Goal: Task Accomplishment & Management: Use online tool/utility

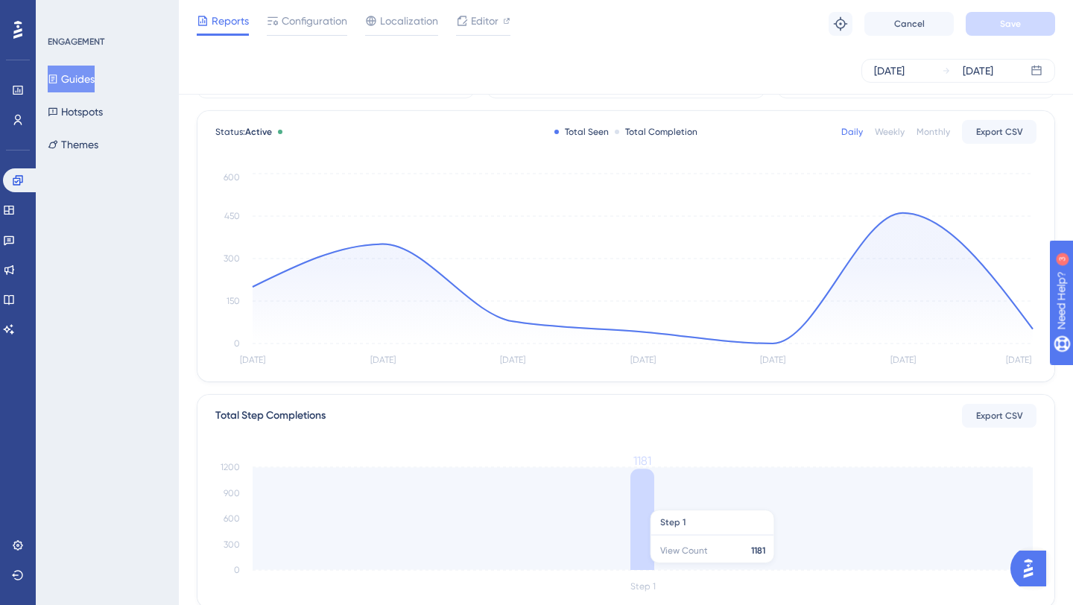
scroll to position [339, 0]
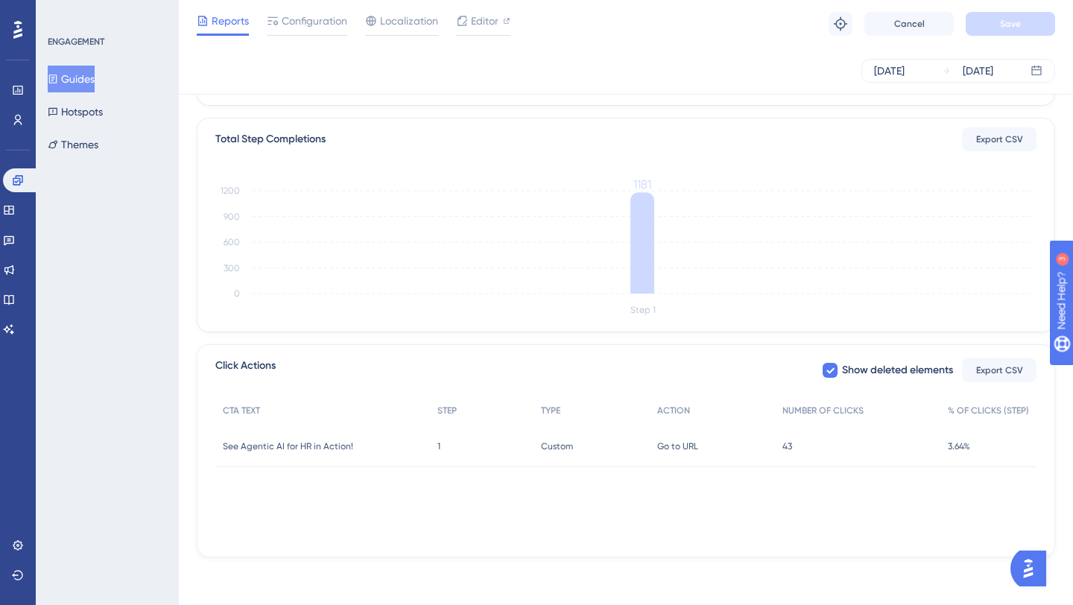
click at [795, 447] on div "43 43" at bounding box center [857, 446] width 165 height 42
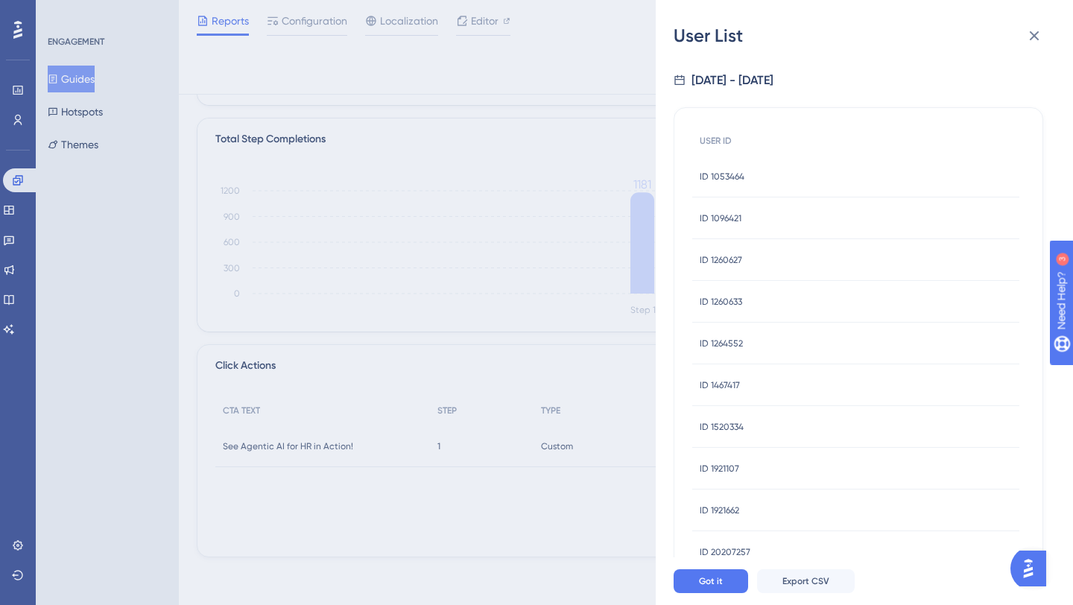
click at [742, 515] on div "ID 1921662 ID 1921662" at bounding box center [855, 511] width 327 height 42
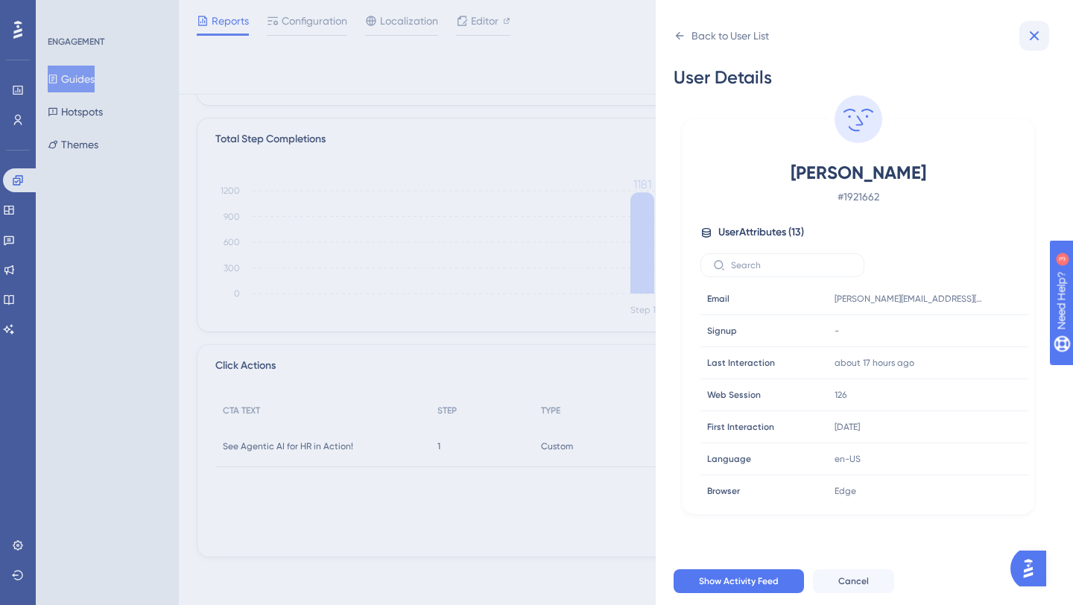
click at [1040, 36] on icon at bounding box center [1034, 36] width 18 height 18
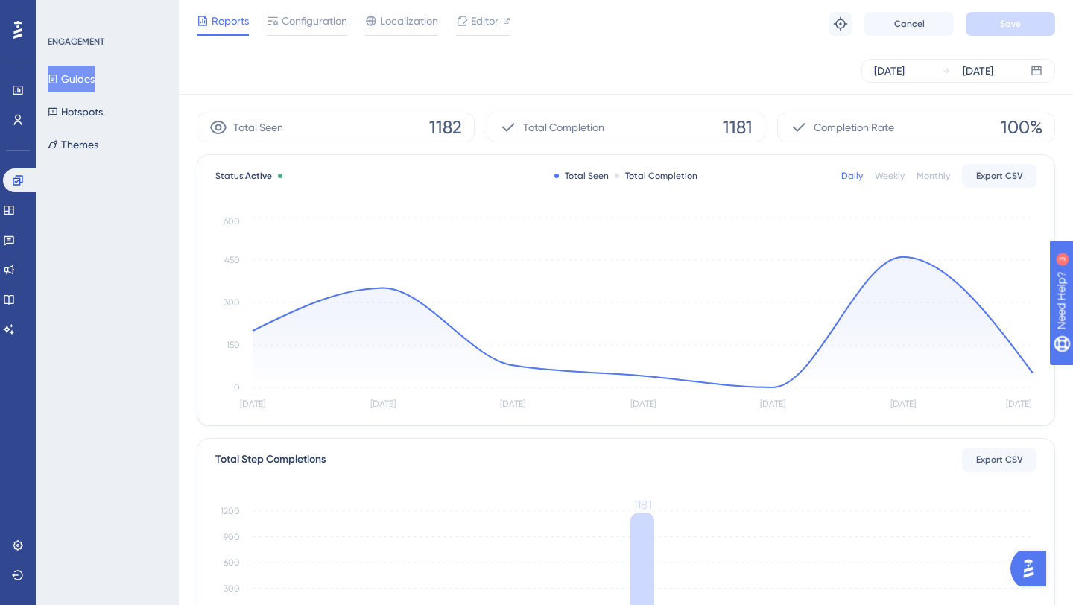
scroll to position [0, 0]
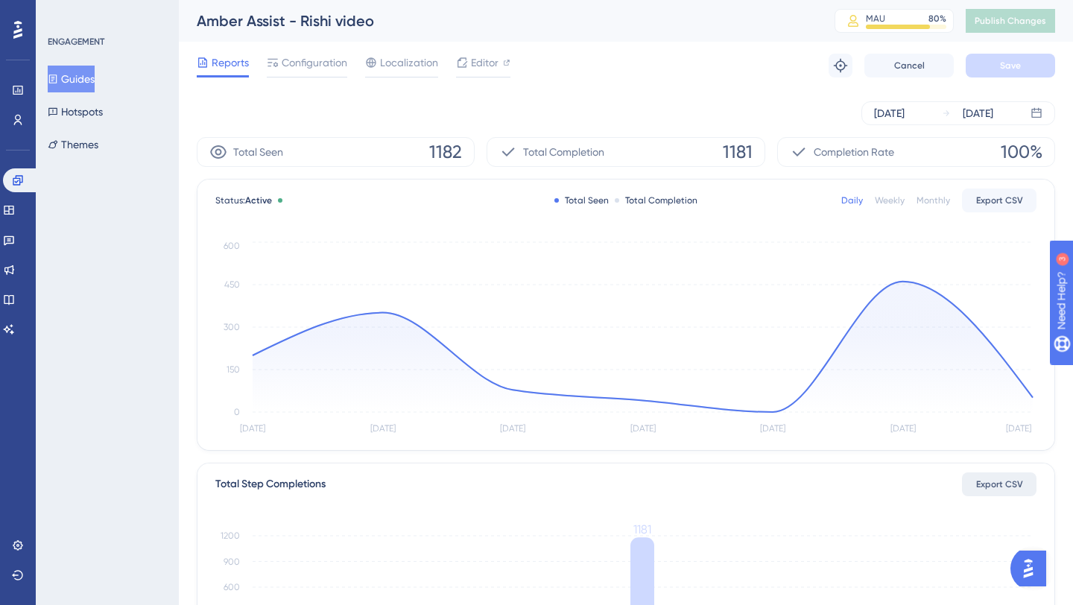
click at [1001, 476] on button "Export CSV" at bounding box center [999, 484] width 75 height 24
click at [773, 222] on div "Status: Active Total Seen Total Completion Daily Weekly Monthly Export CSV [DAT…" at bounding box center [625, 315] width 857 height 270
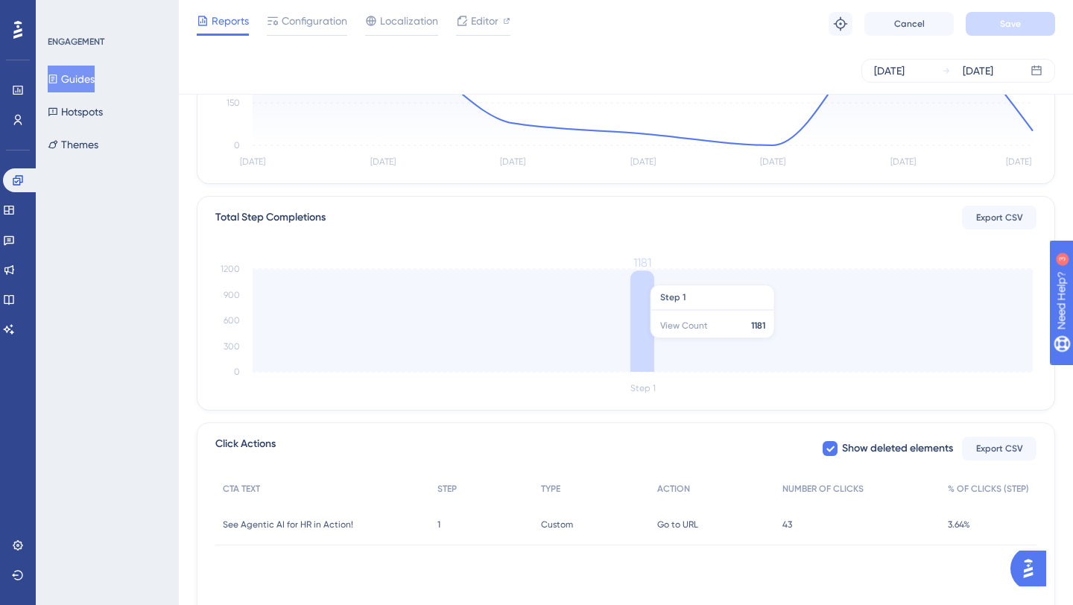
scroll to position [268, 0]
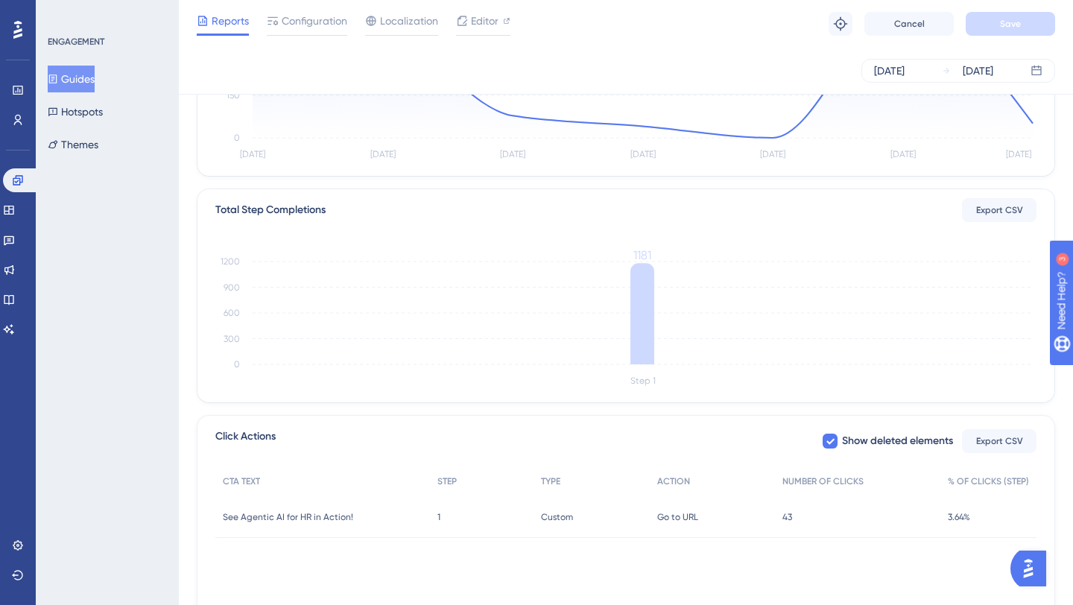
click at [796, 512] on div "43 43" at bounding box center [857, 517] width 165 height 42
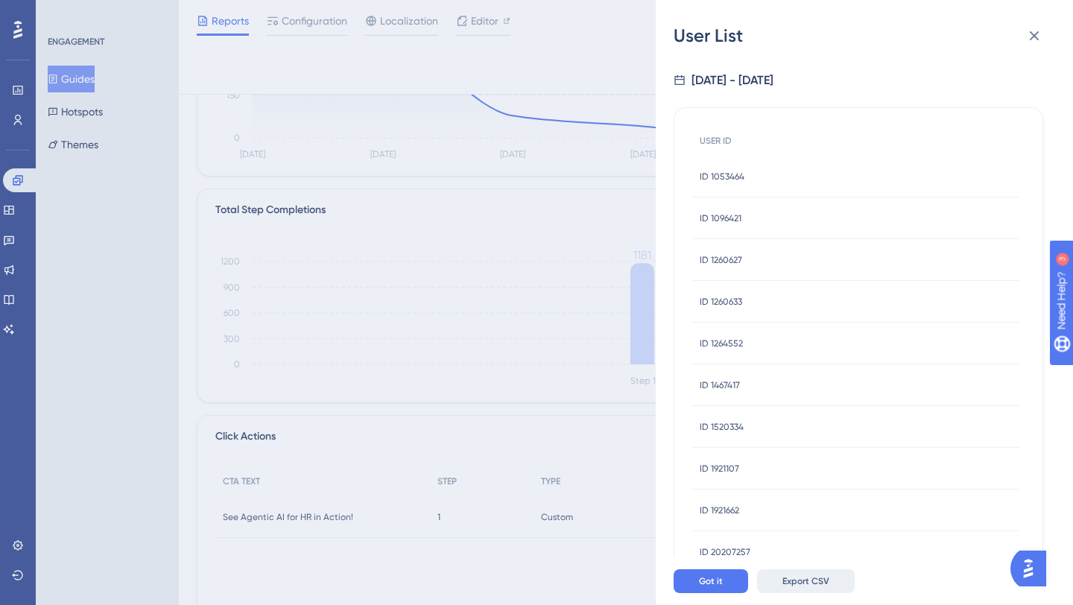
click at [792, 583] on span "Export CSV" at bounding box center [805, 581] width 47 height 12
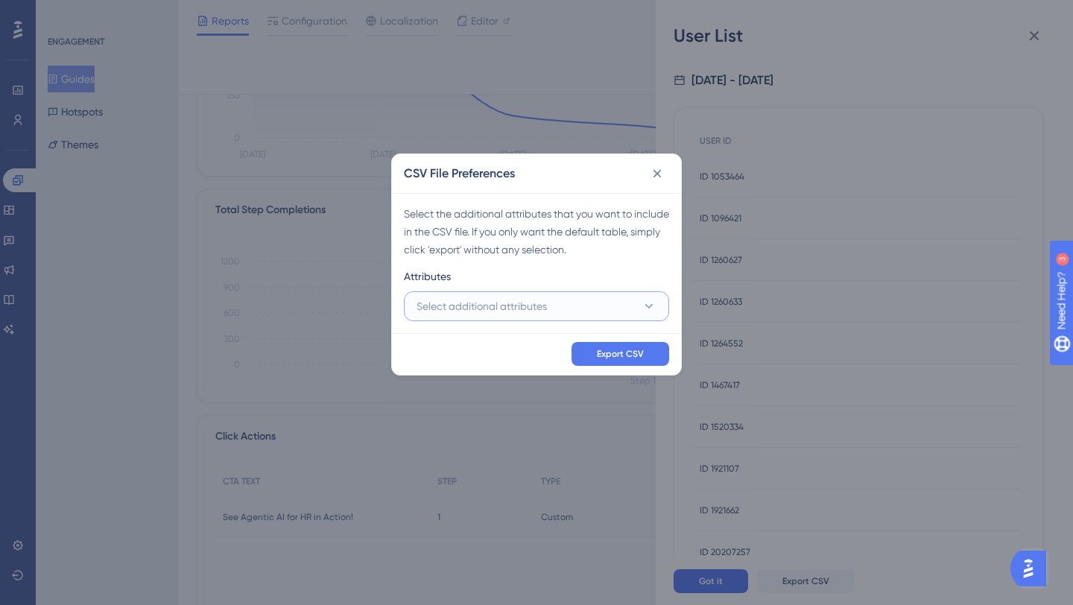
click at [560, 309] on button "Select additional attributes" at bounding box center [536, 306] width 265 height 30
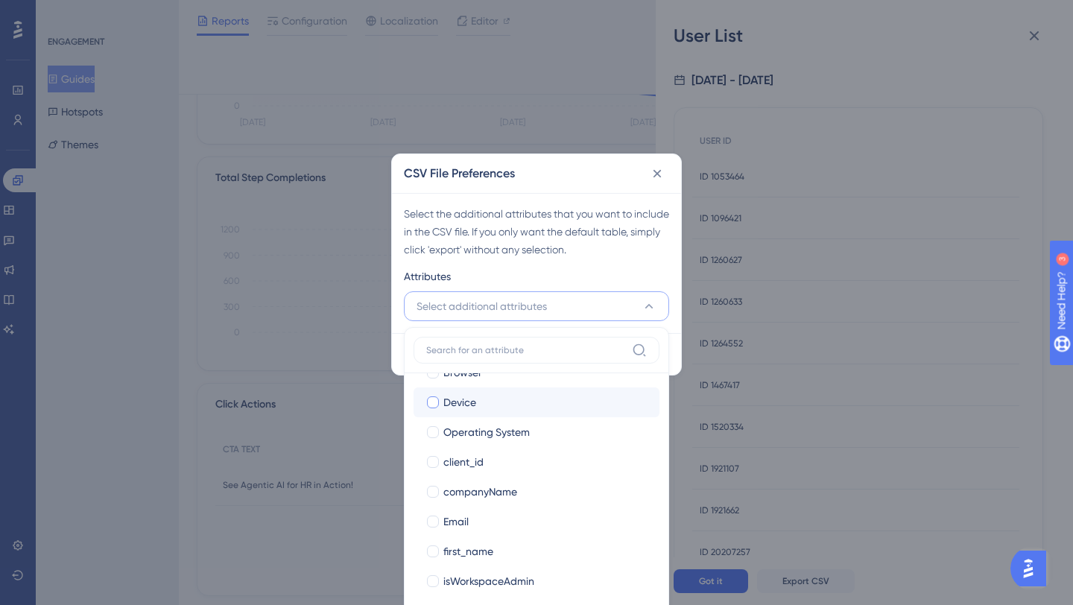
scroll to position [162, 0]
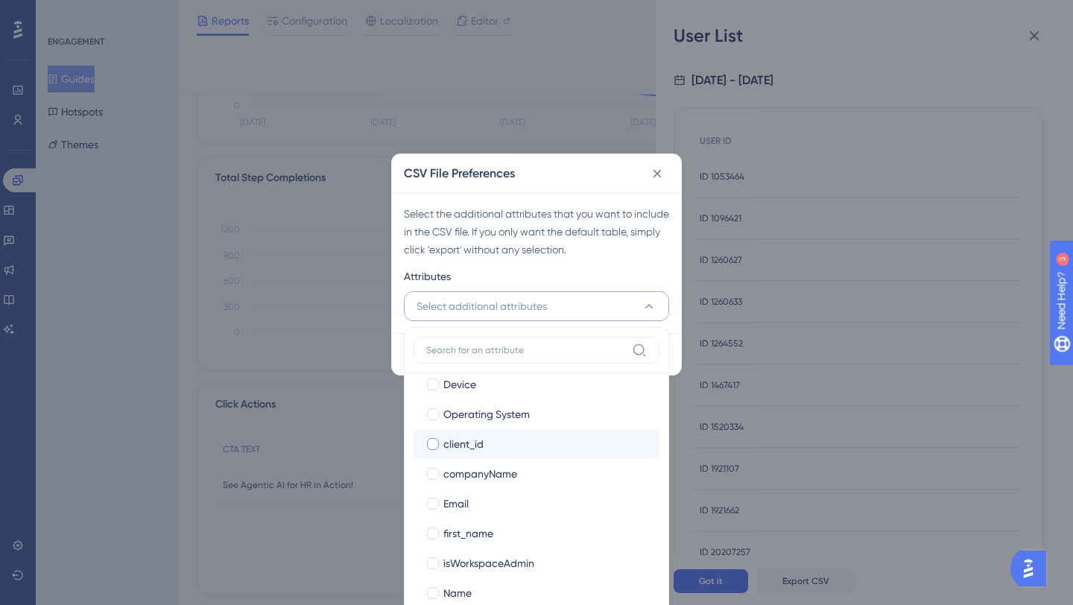
click at [476, 439] on span "client_id" at bounding box center [463, 444] width 40 height 18
checkbox input "true"
click at [476, 481] on span "companyName" at bounding box center [480, 474] width 74 height 18
checkbox input "true"
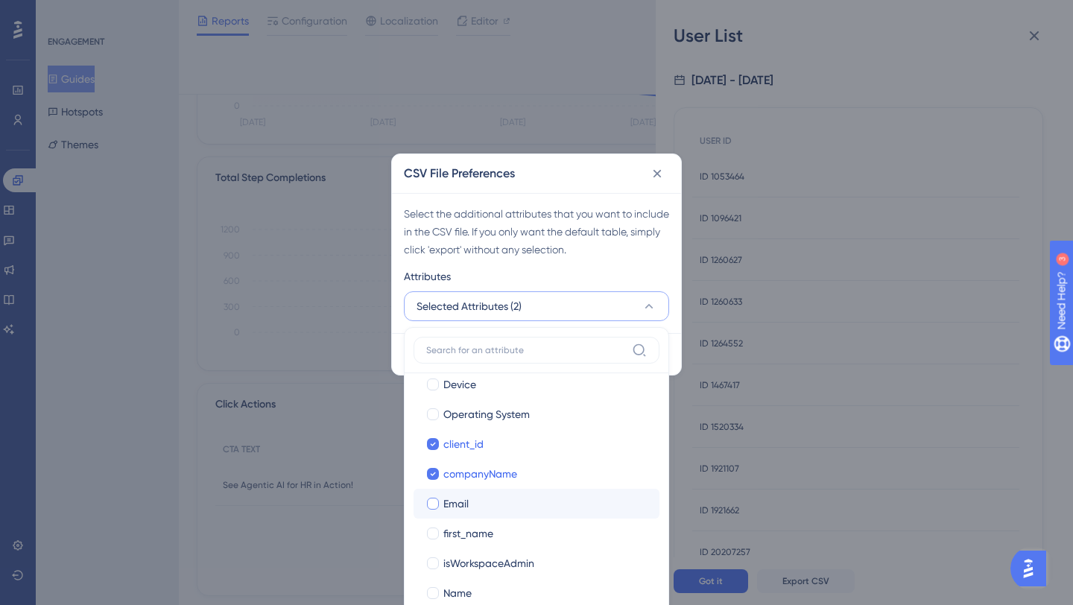
click at [467, 504] on span "Email" at bounding box center [455, 504] width 25 height 18
checkbox input "true"
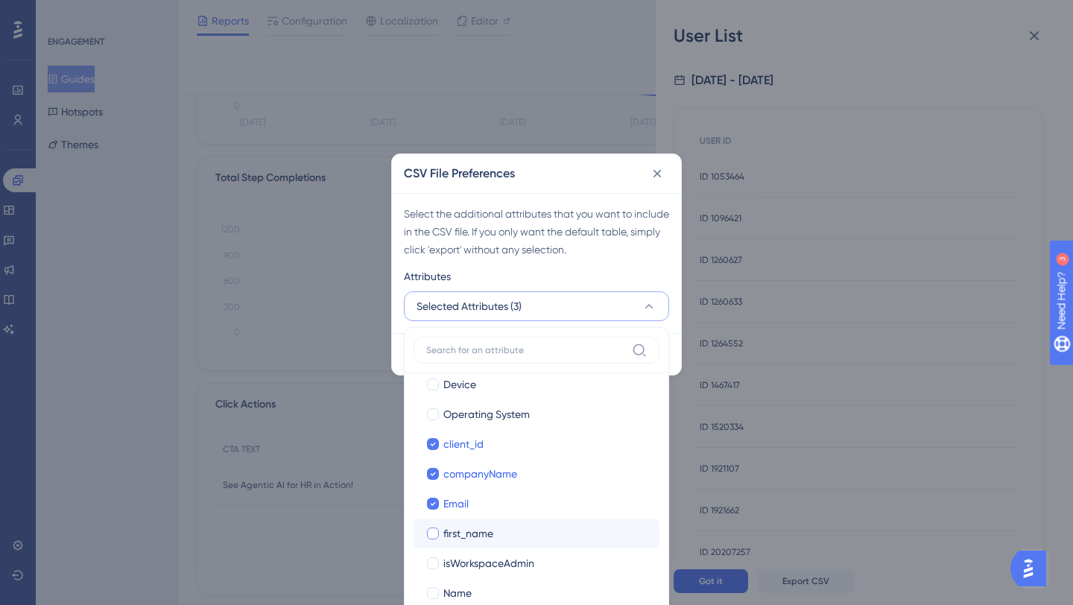
click at [471, 537] on span "first_name" at bounding box center [468, 534] width 50 height 18
checkbox input "true"
click at [642, 273] on div "Attributes" at bounding box center [536, 280] width 265 height 24
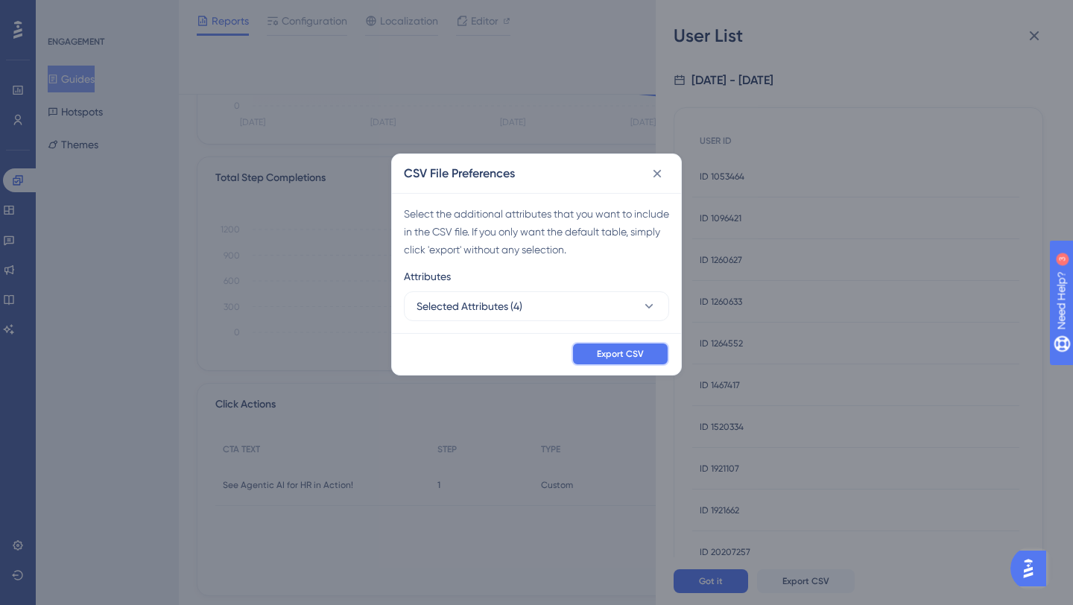
click at [623, 354] on span "Export CSV" at bounding box center [620, 354] width 47 height 12
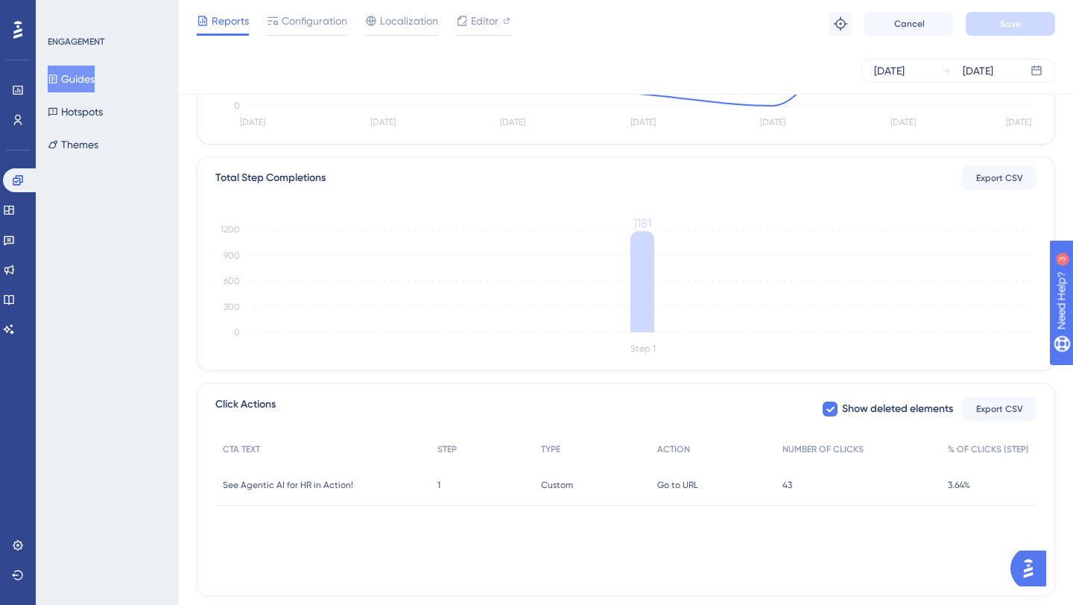
click at [879, 155] on div "Total Seen 1182 Total Completion 1181 Completion Rate 100% Status: Active Total…" at bounding box center [626, 213] width 858 height 765
click at [888, 146] on div "Total Seen 1182 Total Completion 1181 Completion Rate 100% Status: Active Total…" at bounding box center [626, 213] width 858 height 765
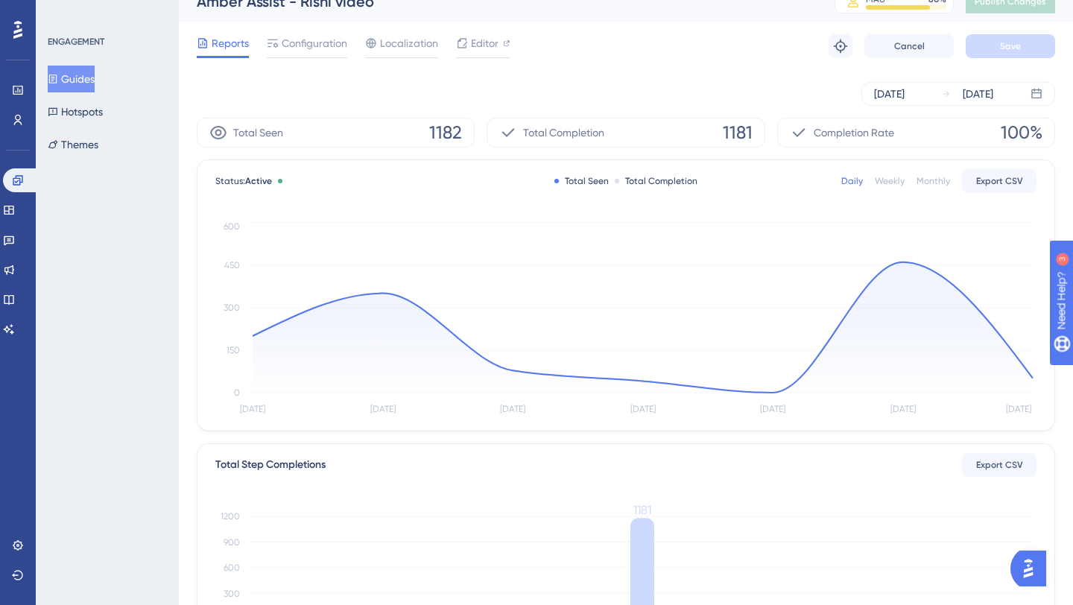
scroll to position [0, 0]
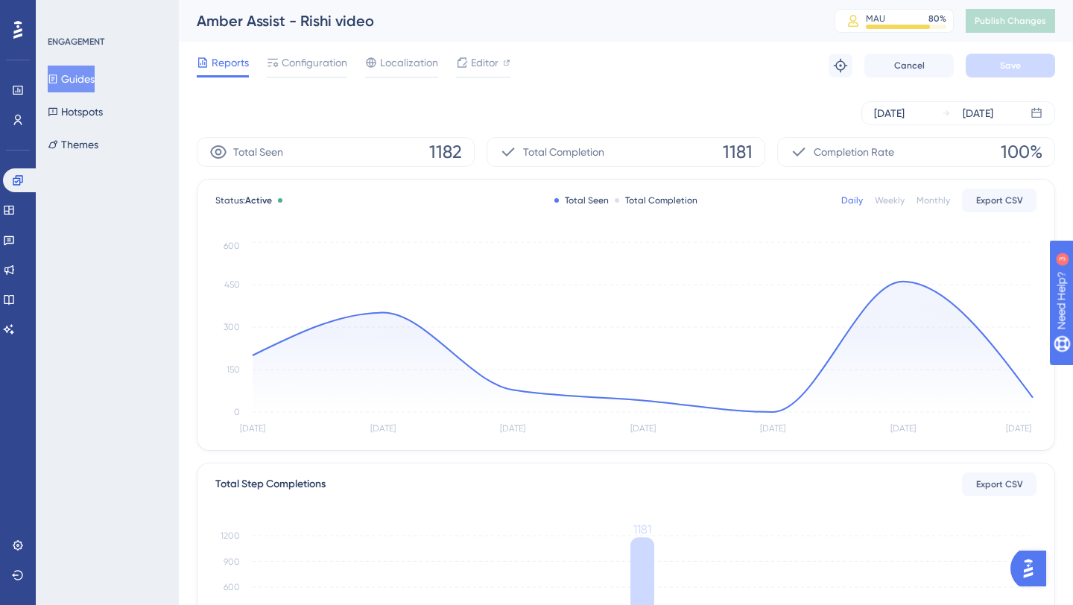
click at [999, 143] on div "Completion Rate 100%" at bounding box center [916, 152] width 278 height 30
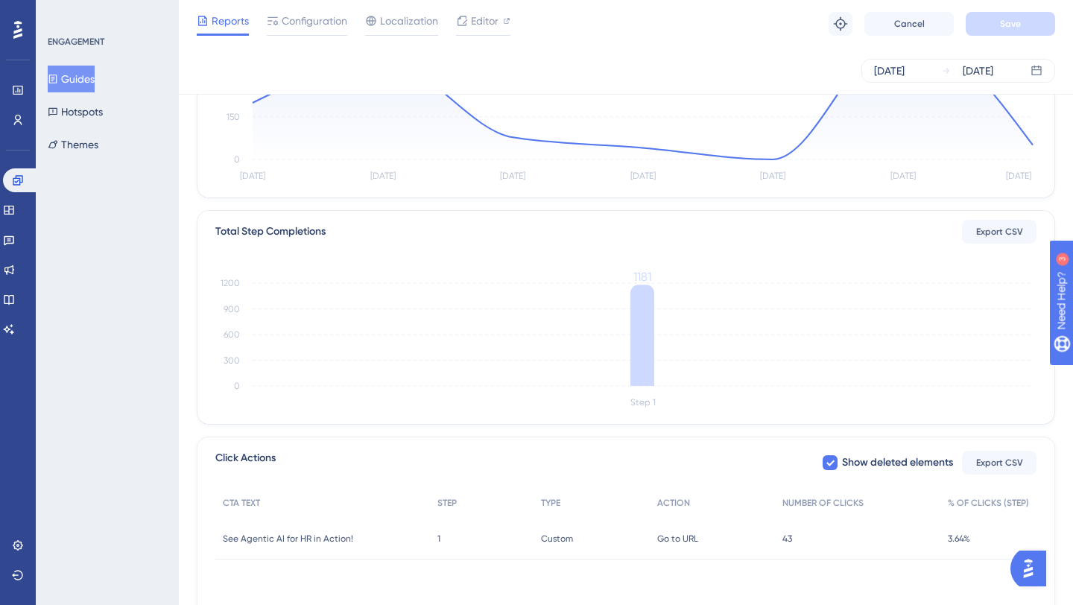
scroll to position [339, 0]
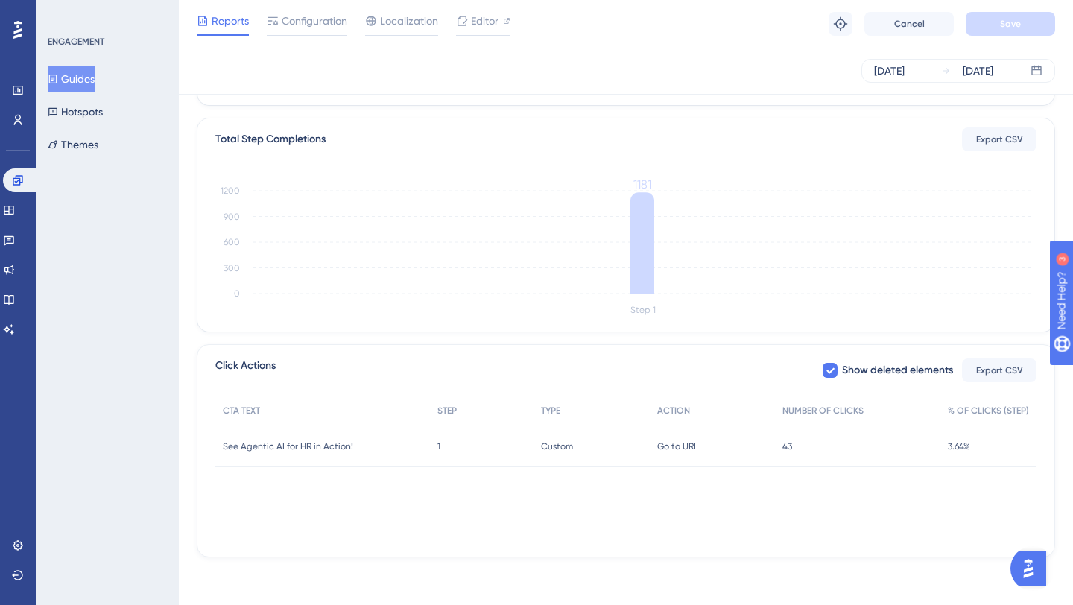
click at [677, 444] on span "Go to URL" at bounding box center [677, 446] width 41 height 12
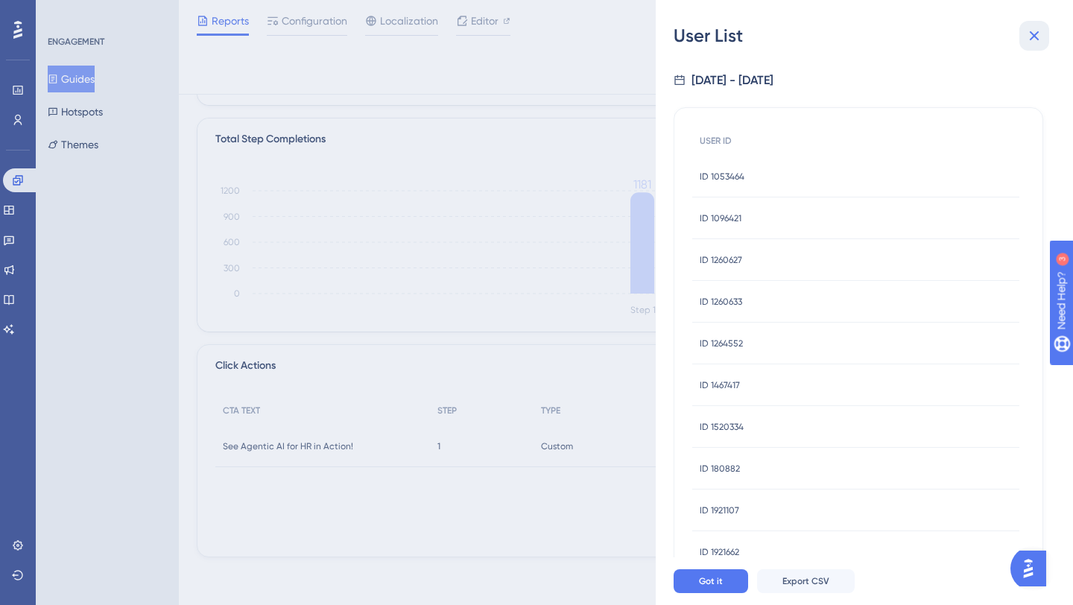
click at [1038, 42] on icon at bounding box center [1034, 36] width 18 height 18
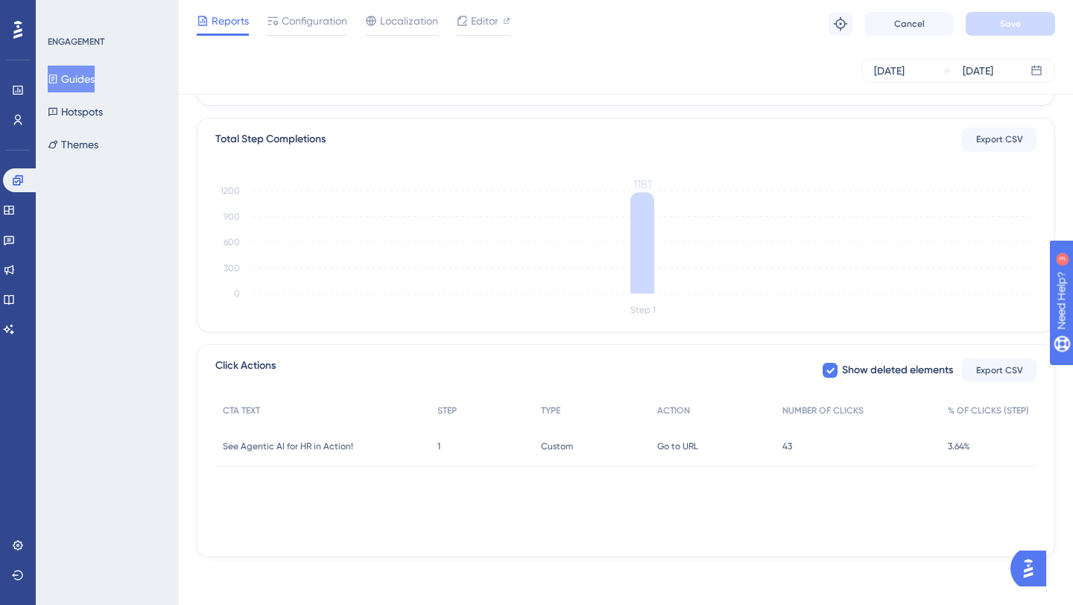
click at [566, 446] on span "Custom" at bounding box center [557, 446] width 32 height 12
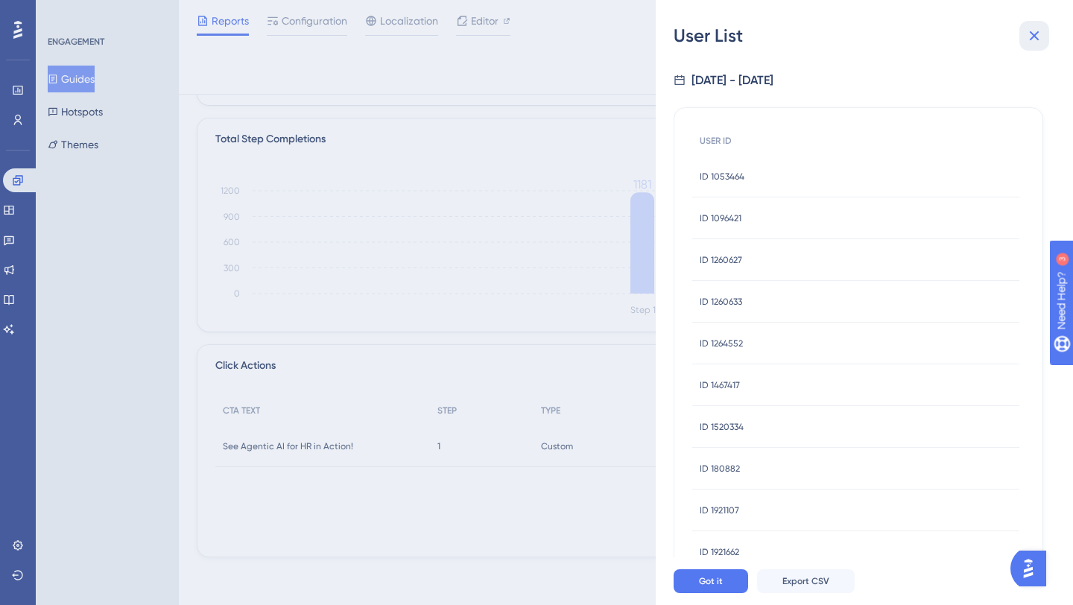
click at [1030, 41] on icon at bounding box center [1034, 36] width 18 height 18
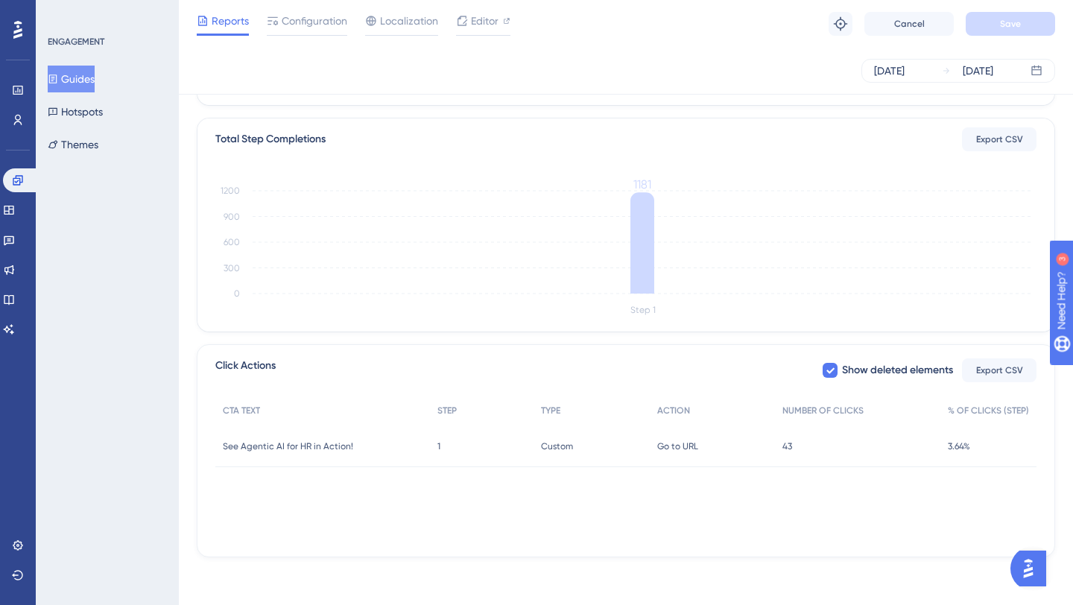
click at [437, 450] on span "1" at bounding box center [438, 446] width 3 height 12
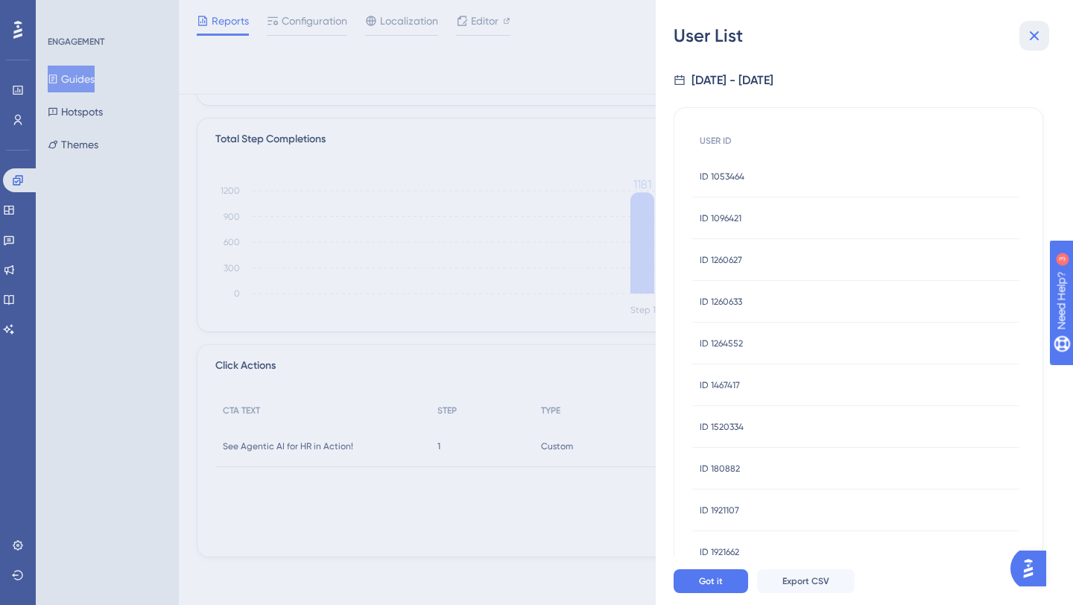
click at [1030, 34] on icon at bounding box center [1034, 36] width 18 height 18
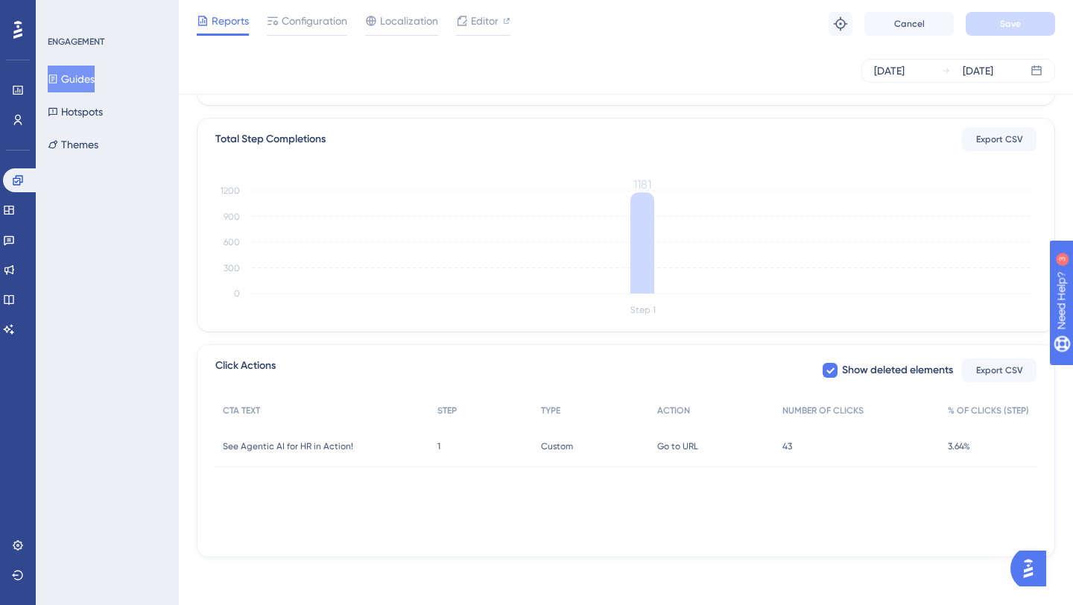
click at [788, 441] on span "43" at bounding box center [787, 446] width 10 height 12
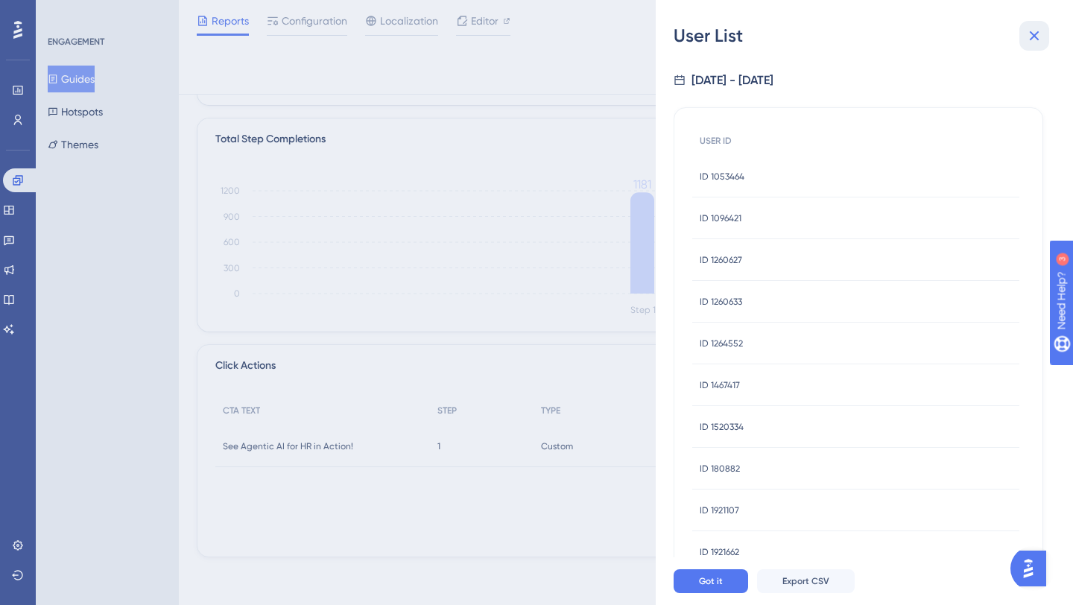
click at [1032, 33] on icon at bounding box center [1035, 36] width 10 height 10
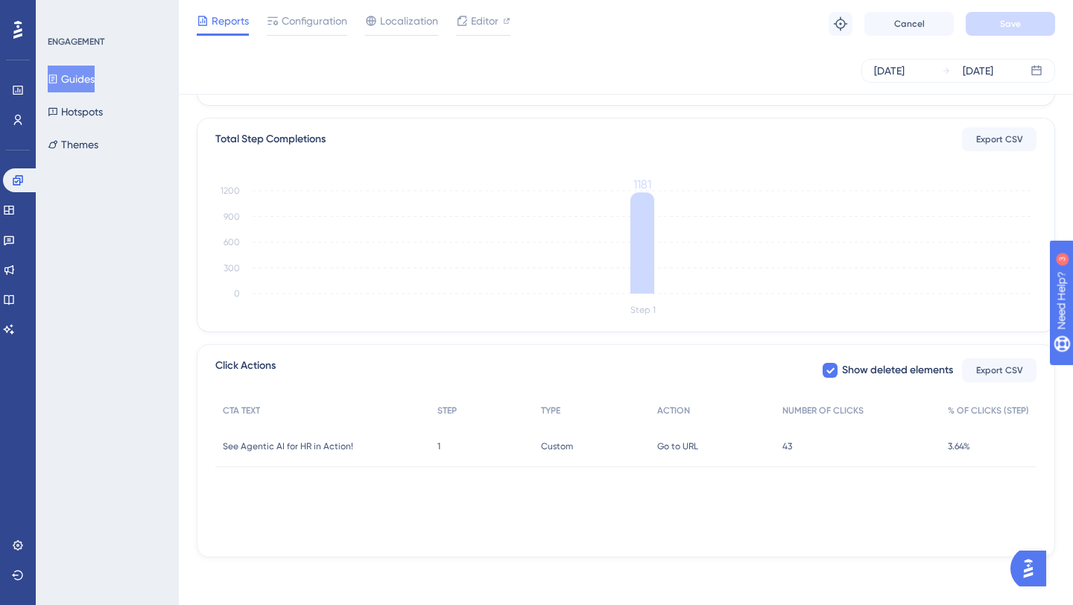
click at [687, 449] on span "Go to URL" at bounding box center [677, 446] width 41 height 12
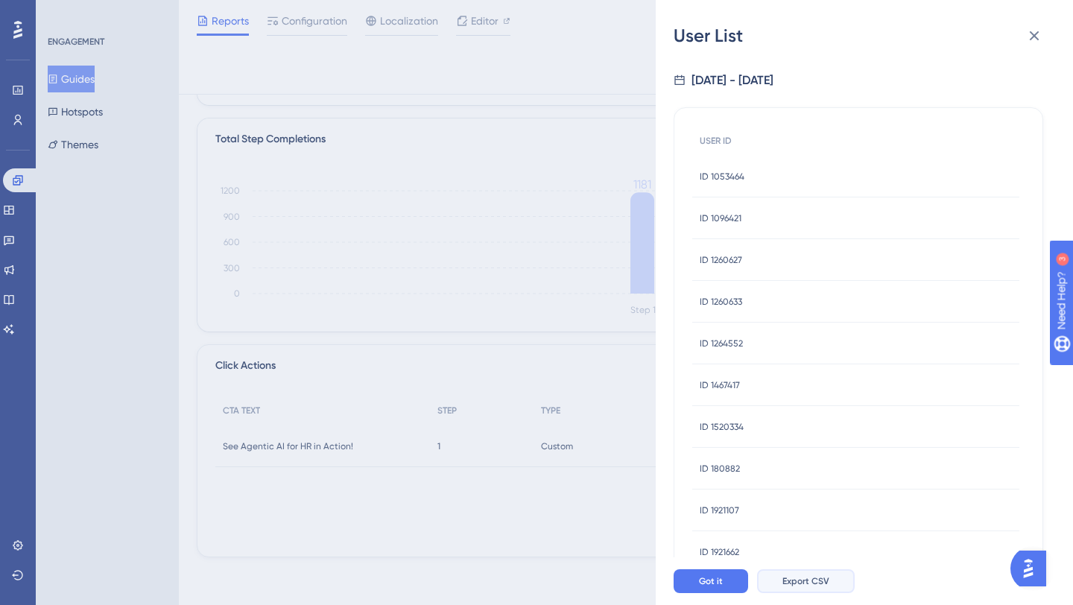
click at [785, 584] on span "Export CSV" at bounding box center [805, 581] width 47 height 12
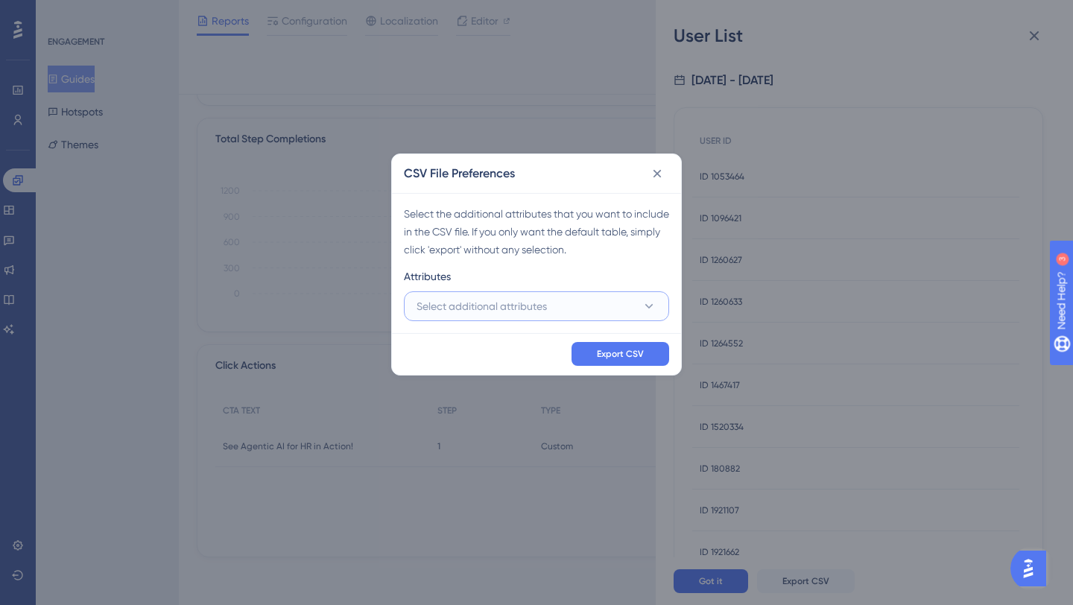
click at [621, 300] on button "Select additional attributes" at bounding box center [536, 306] width 265 height 30
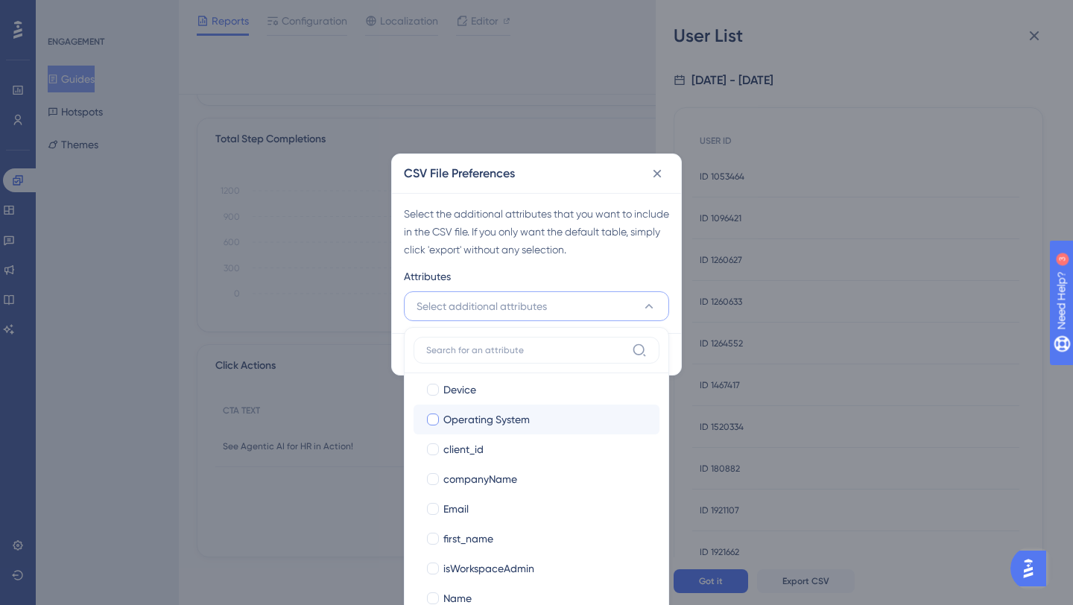
scroll to position [162, 0]
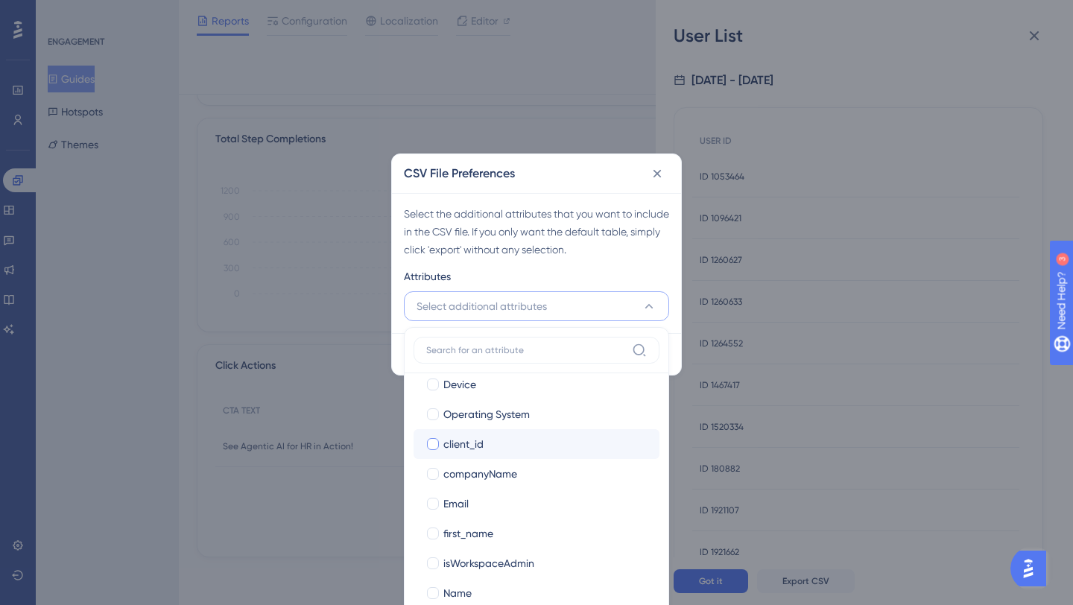
click at [465, 446] on span "client_id" at bounding box center [463, 444] width 40 height 18
checkbox input "true"
click at [473, 472] on span "companyName" at bounding box center [480, 474] width 74 height 18
checkbox input "true"
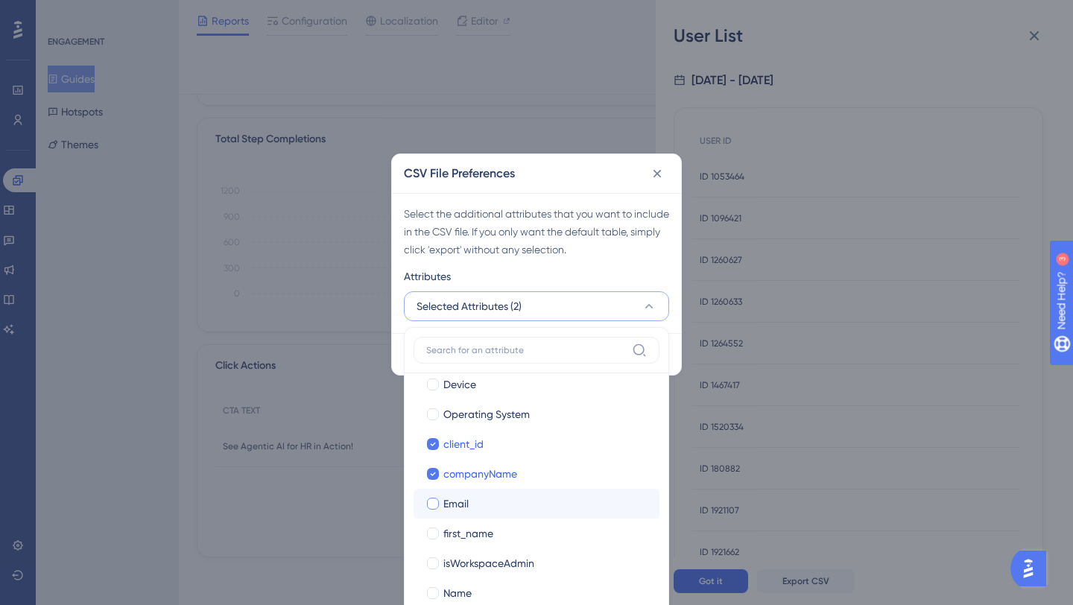
click at [458, 502] on span "Email" at bounding box center [455, 504] width 25 height 18
checkbox input "true"
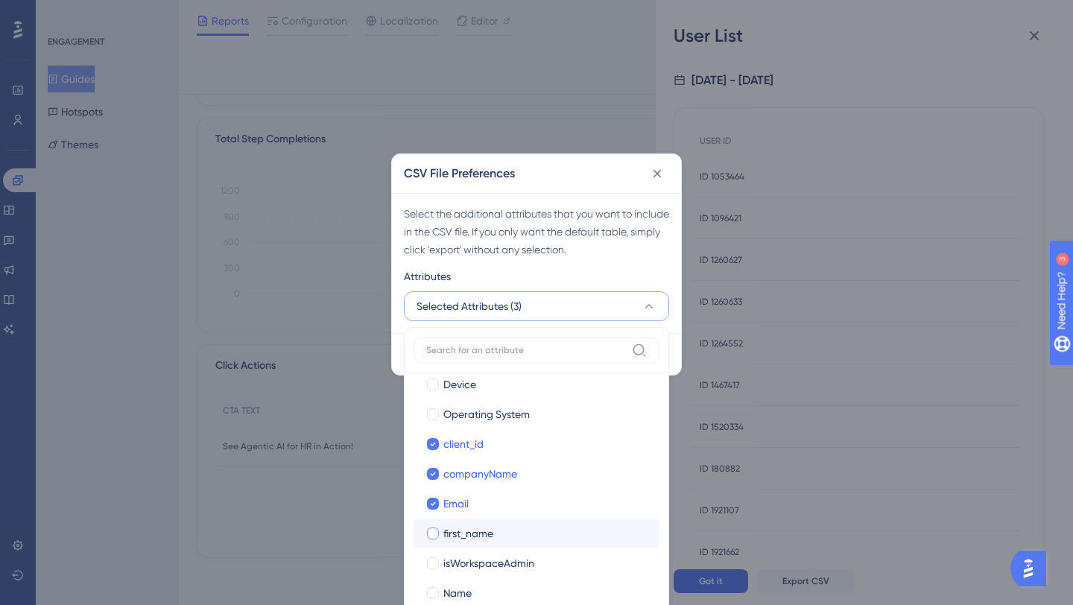
click at [463, 525] on span "first_name" at bounding box center [468, 534] width 50 height 18
checkbox input "true"
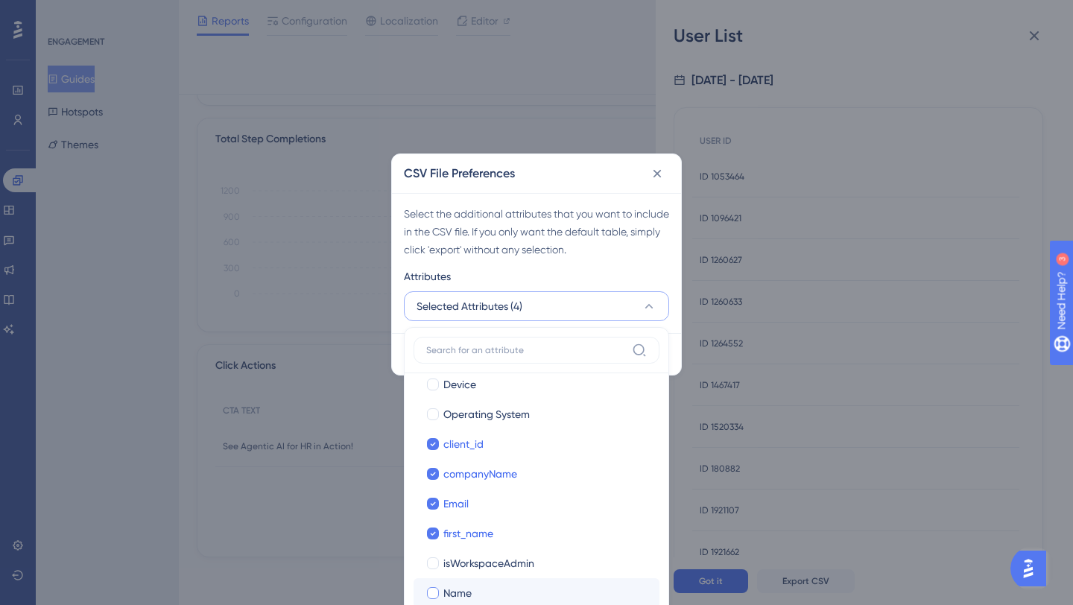
click at [460, 598] on span "Name" at bounding box center [457, 593] width 28 height 18
checkbox input "true"
click at [671, 324] on div "Select the additional attributes that you want to include in the CSV file. If y…" at bounding box center [536, 263] width 289 height 140
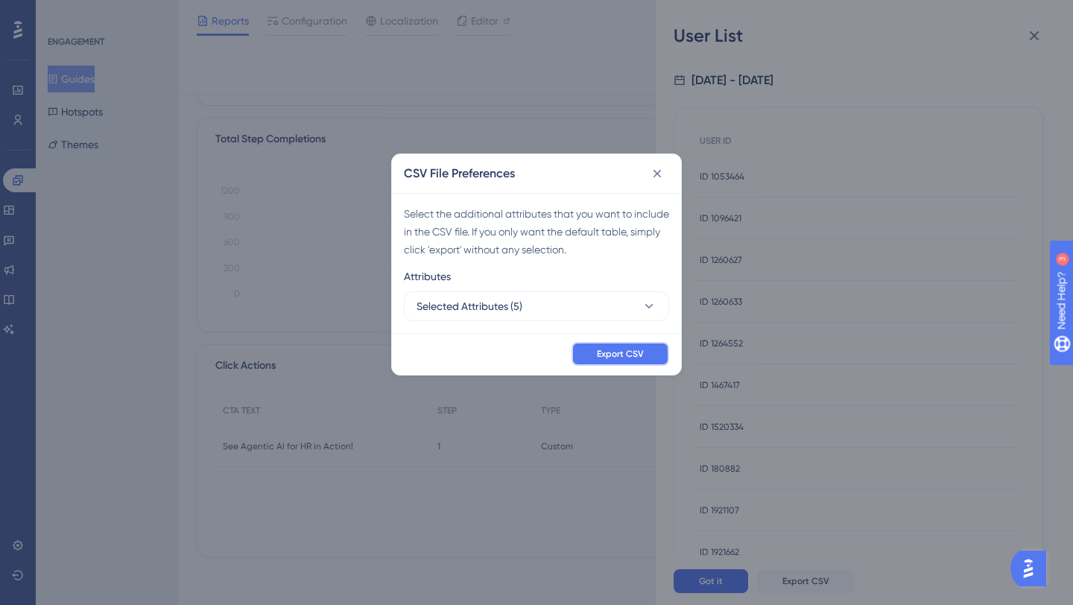
click at [641, 356] on span "Export CSV" at bounding box center [620, 354] width 47 height 12
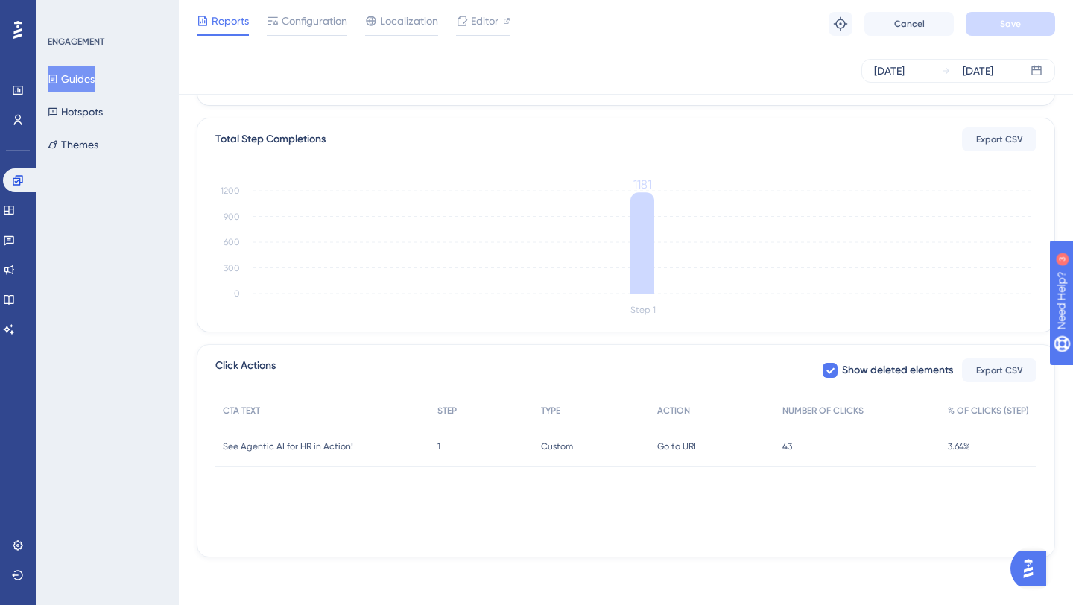
click at [703, 114] on div "Total Seen 1182 Total Completion 1181 Completion Rate 100% Status: Active Total…" at bounding box center [626, 174] width 858 height 765
click at [884, 495] on div "CTA TEXT STEP TYPE ACTION NUMBER OF CLICKS % OF CLICKS (STEP) See Agentic AI fo…" at bounding box center [625, 470] width 821 height 149
click at [437, 447] on span "1" at bounding box center [438, 446] width 3 height 12
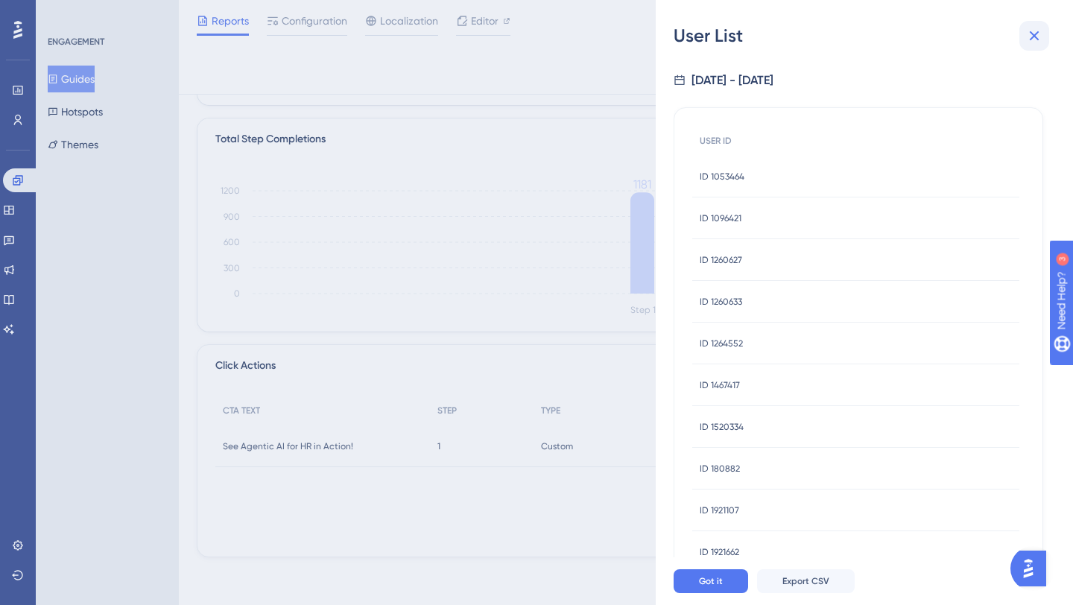
click at [1029, 39] on icon at bounding box center [1034, 36] width 18 height 18
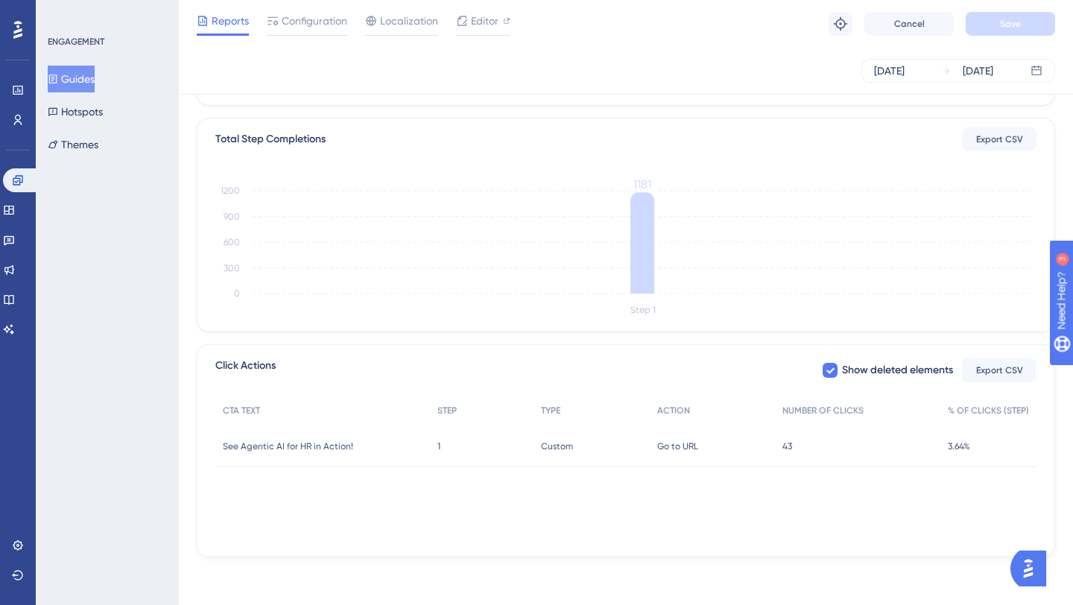
click at [437, 446] on span "1" at bounding box center [438, 446] width 3 height 12
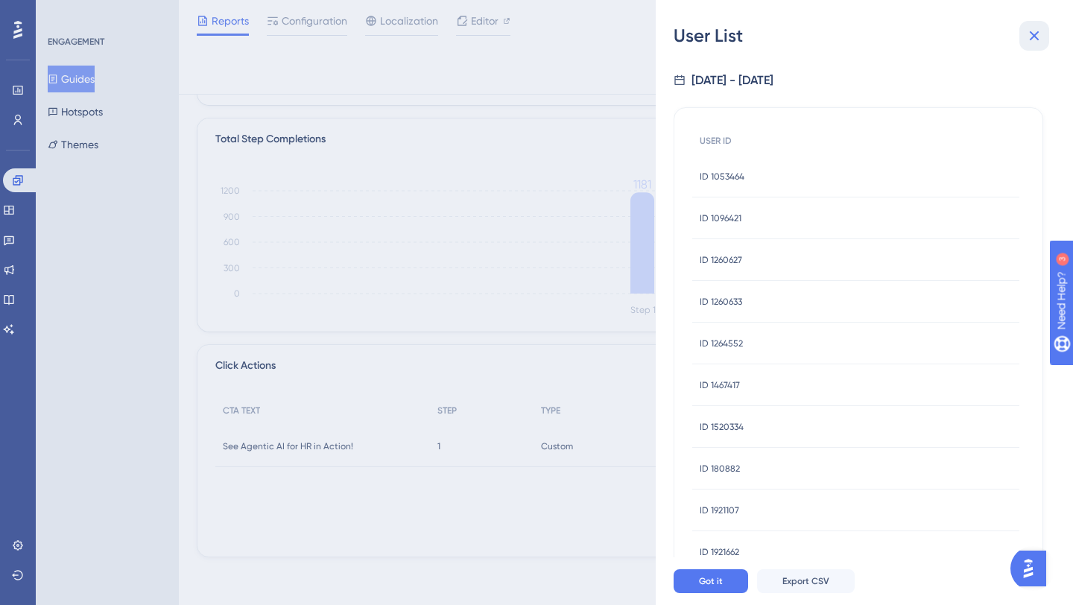
click at [1036, 34] on icon at bounding box center [1035, 36] width 10 height 10
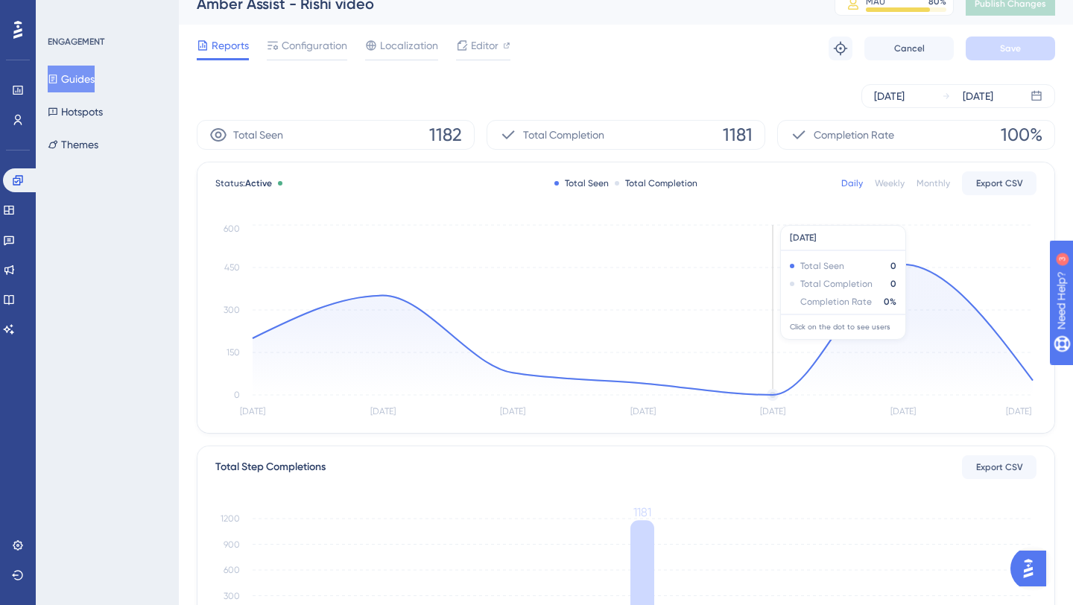
scroll to position [0, 0]
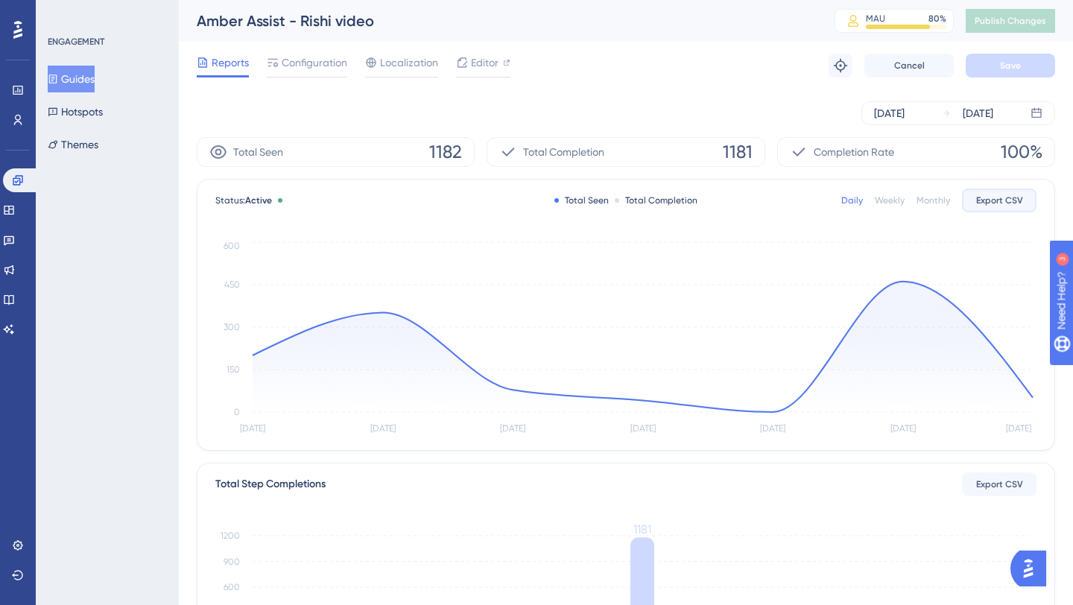
click at [989, 204] on span "Export CSV" at bounding box center [999, 200] width 47 height 12
click at [735, 226] on div "Status: Active Total Seen Total Completion Daily Weekly Monthly Export CSV [DAT…" at bounding box center [625, 315] width 857 height 270
click at [715, 89] on div "[DATE] [DATE]" at bounding box center [626, 113] width 858 height 48
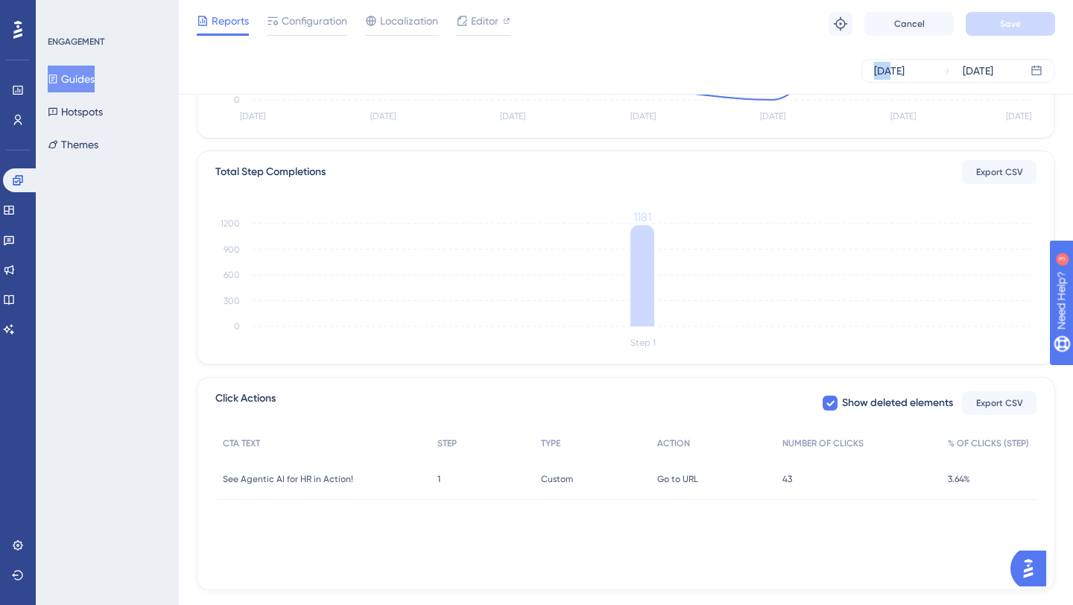
scroll to position [339, 0]
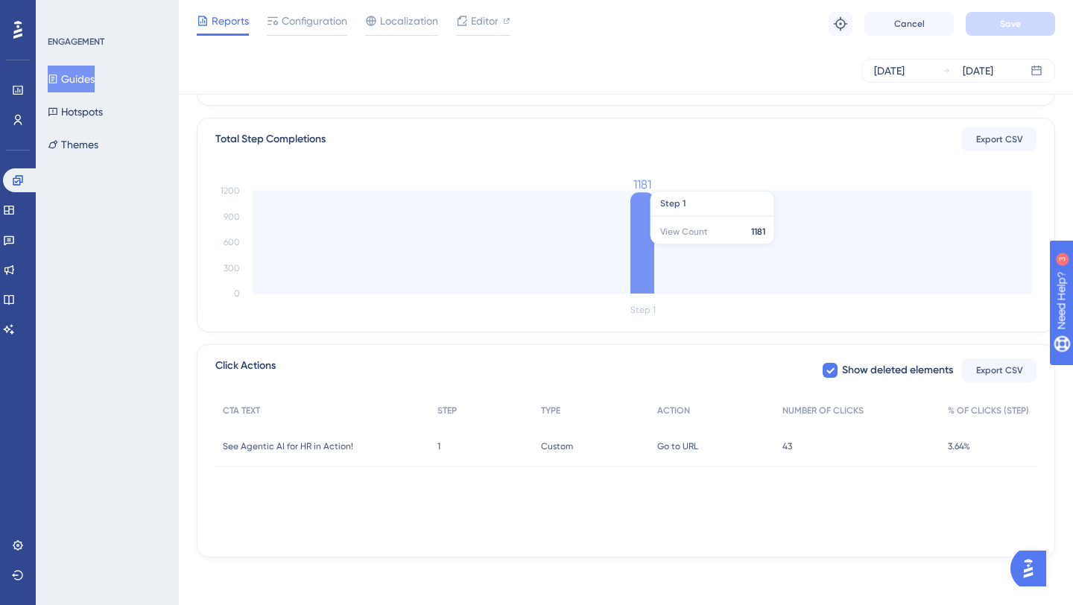
click at [710, 240] on icon "Step 1 0 300 600 900 1200 1181" at bounding box center [625, 248] width 821 height 142
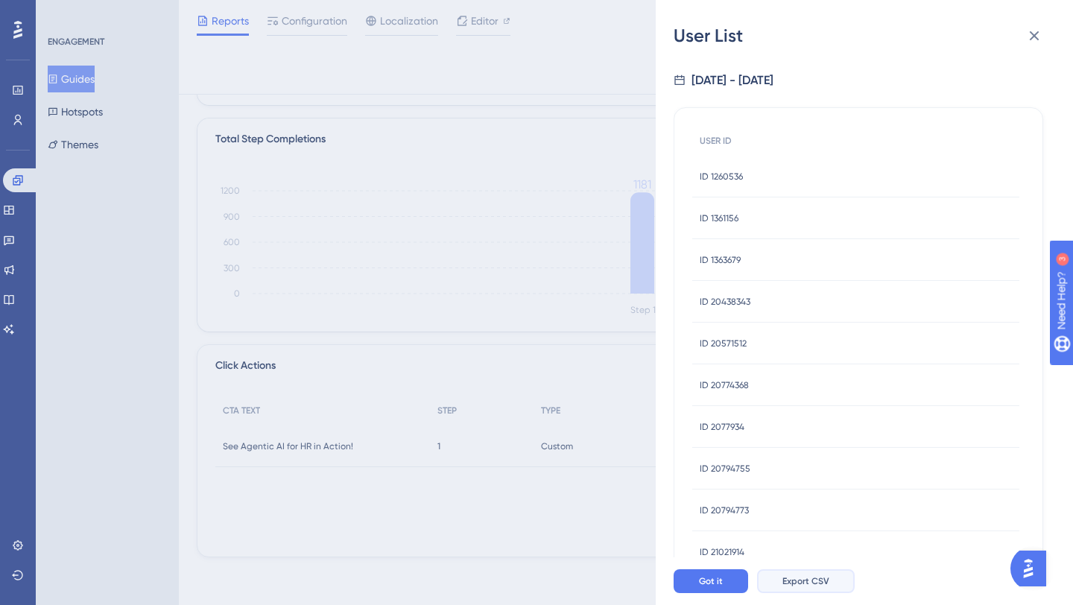
click at [787, 583] on span "Export CSV" at bounding box center [805, 581] width 47 height 12
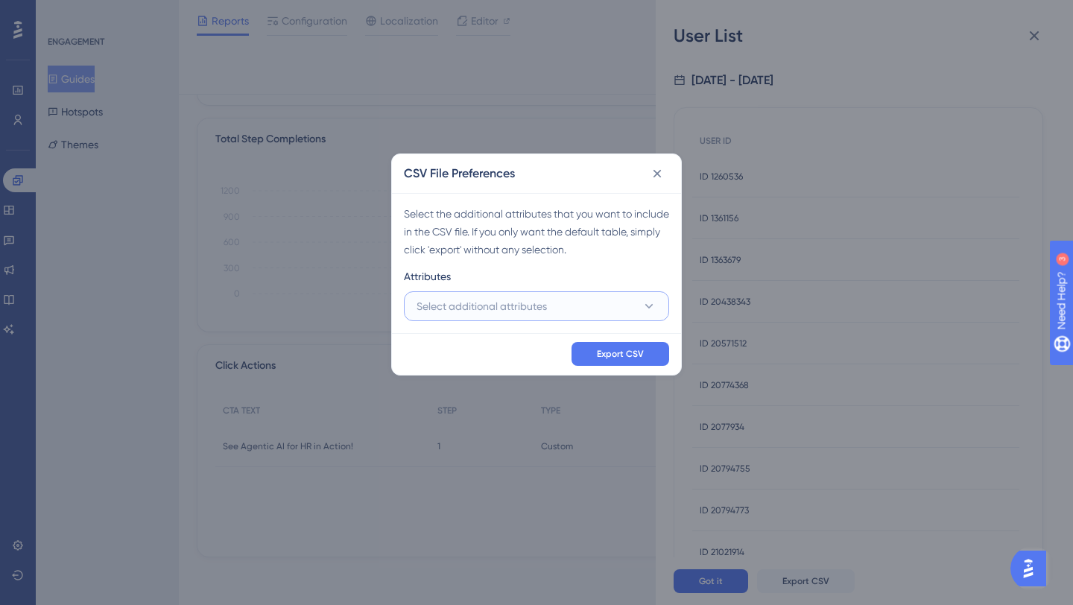
click at [588, 302] on button "Select additional attributes" at bounding box center [536, 306] width 265 height 30
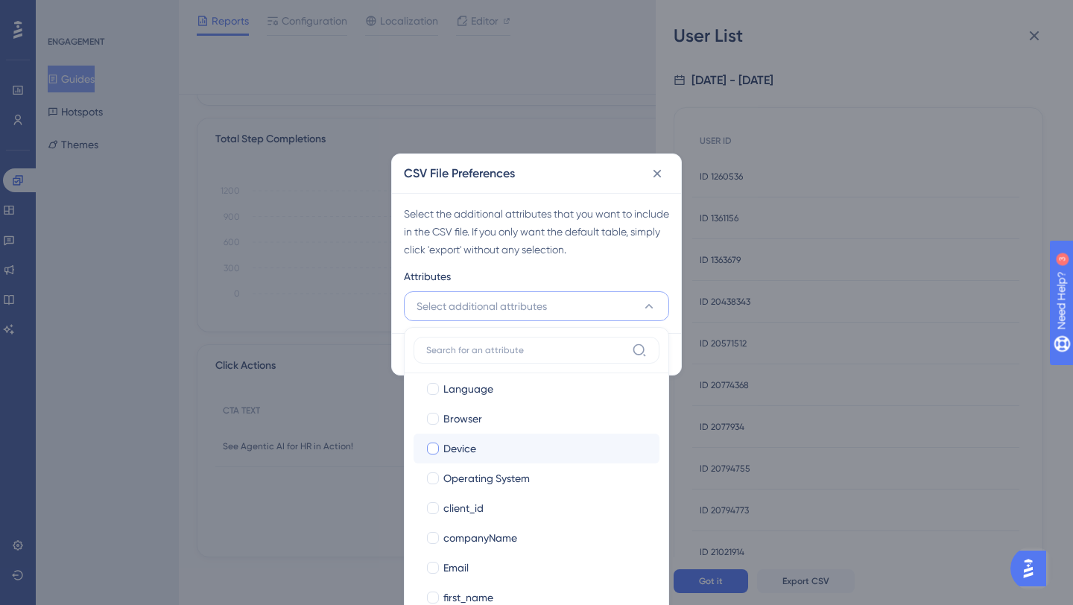
scroll to position [0, 0]
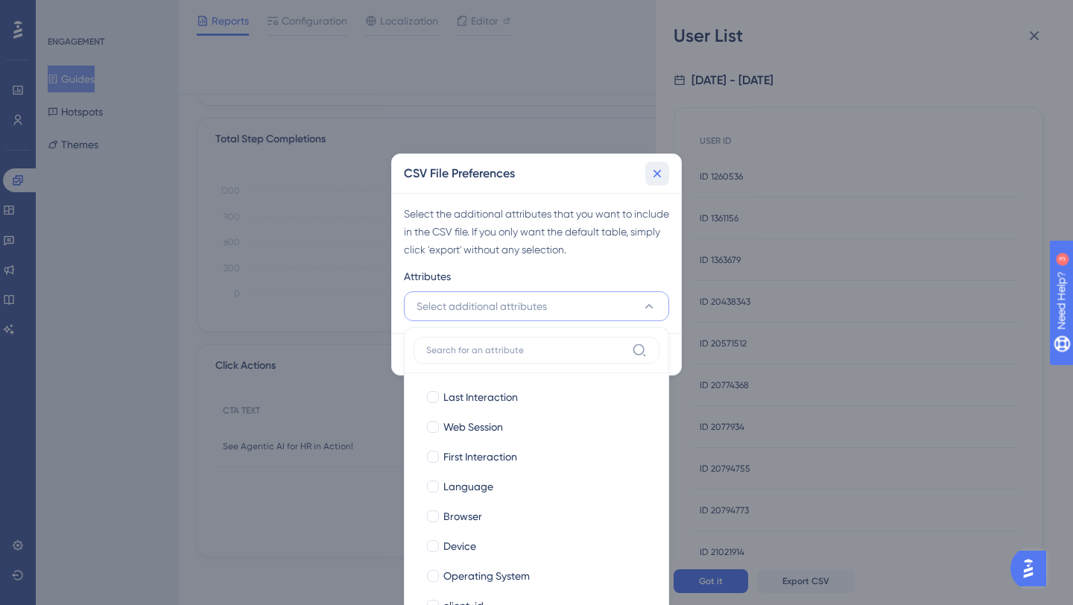
click at [659, 171] on icon at bounding box center [658, 174] width 8 height 8
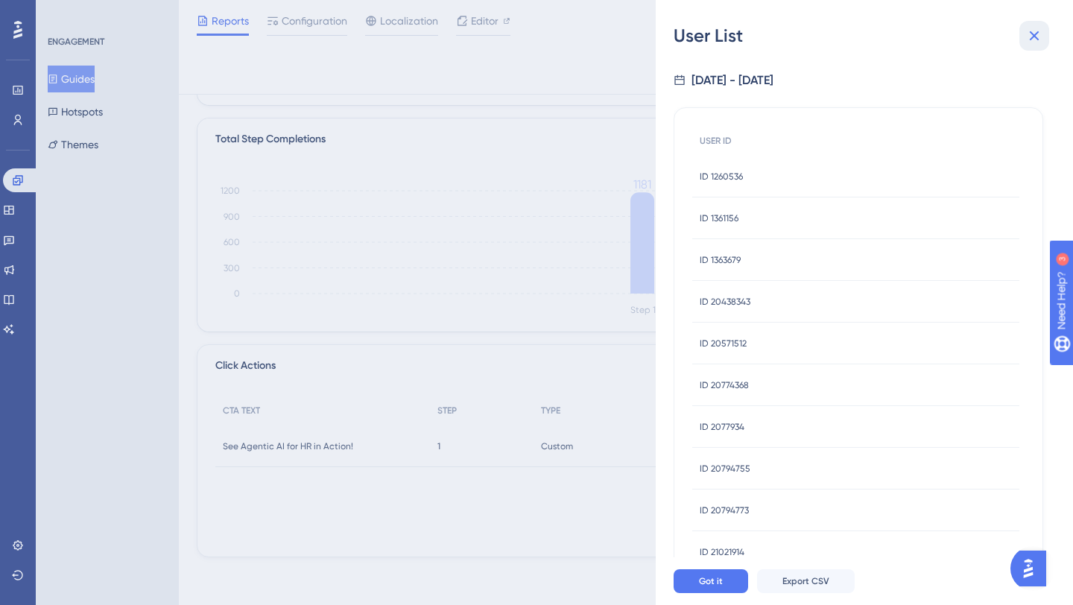
click at [1036, 34] on icon at bounding box center [1035, 36] width 10 height 10
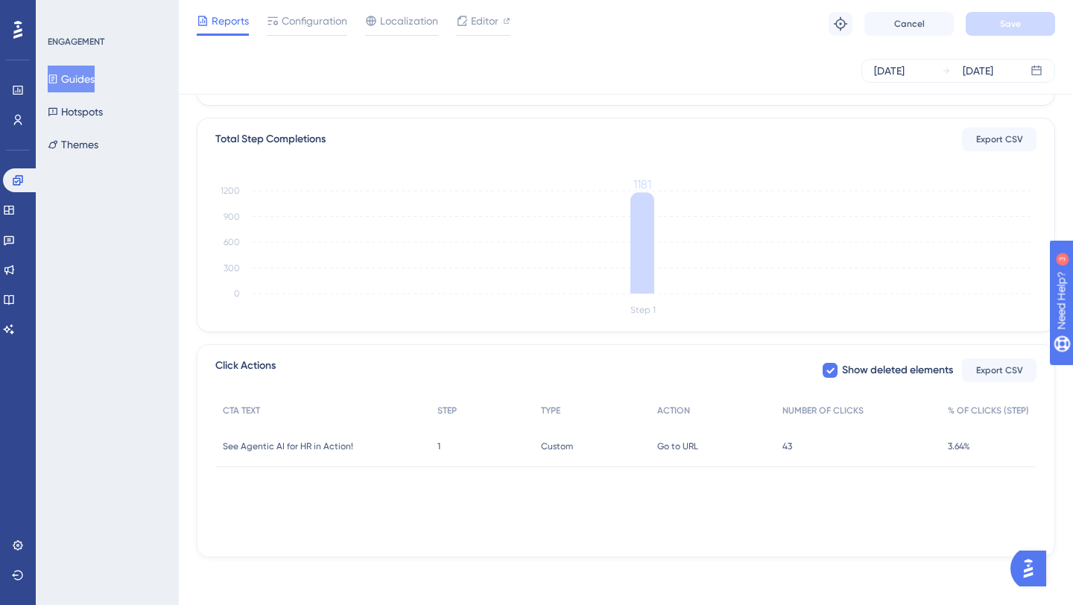
click at [567, 442] on span "Custom" at bounding box center [557, 446] width 32 height 12
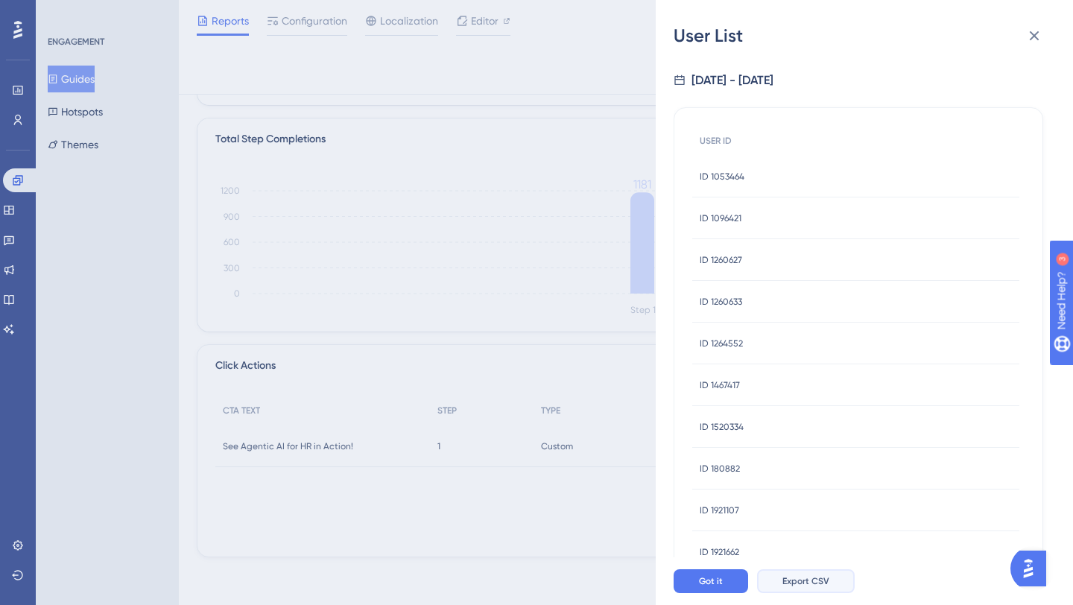
click at [806, 575] on span "Export CSV" at bounding box center [805, 581] width 47 height 12
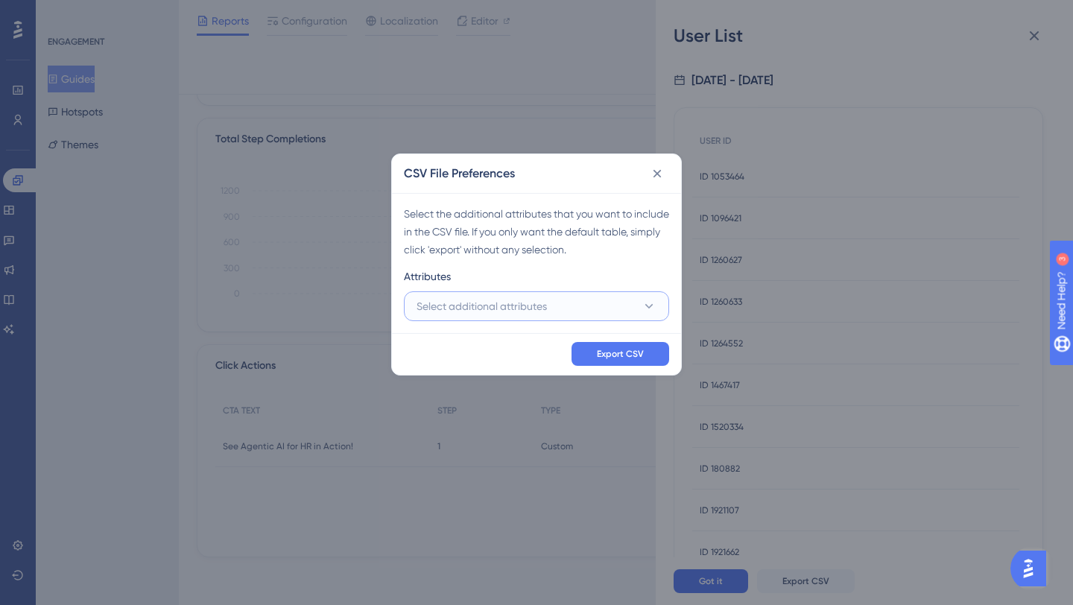
click at [607, 303] on button "Select additional attributes" at bounding box center [536, 306] width 265 height 30
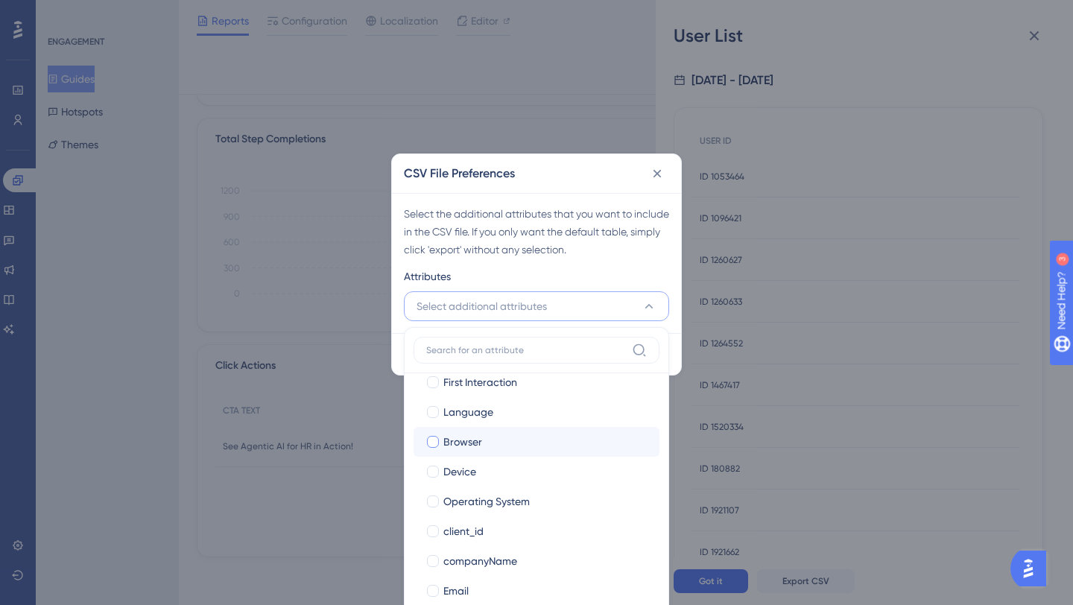
scroll to position [162, 0]
click at [490, 452] on div "client_id" at bounding box center [545, 444] width 204 height 18
checkbox input "true"
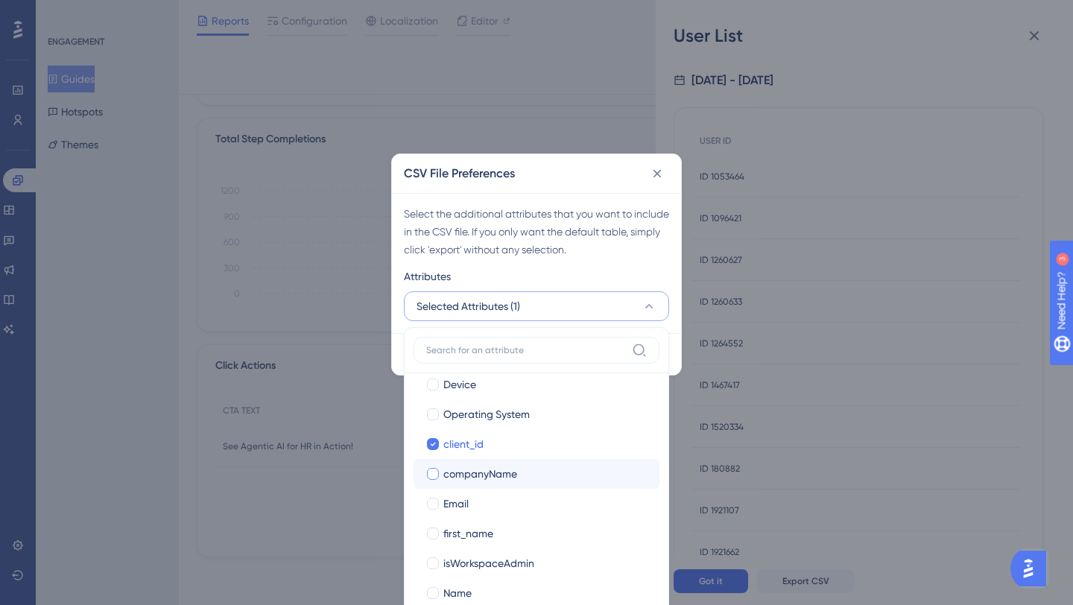
click at [477, 478] on span "companyName" at bounding box center [480, 474] width 74 height 18
checkbox input "true"
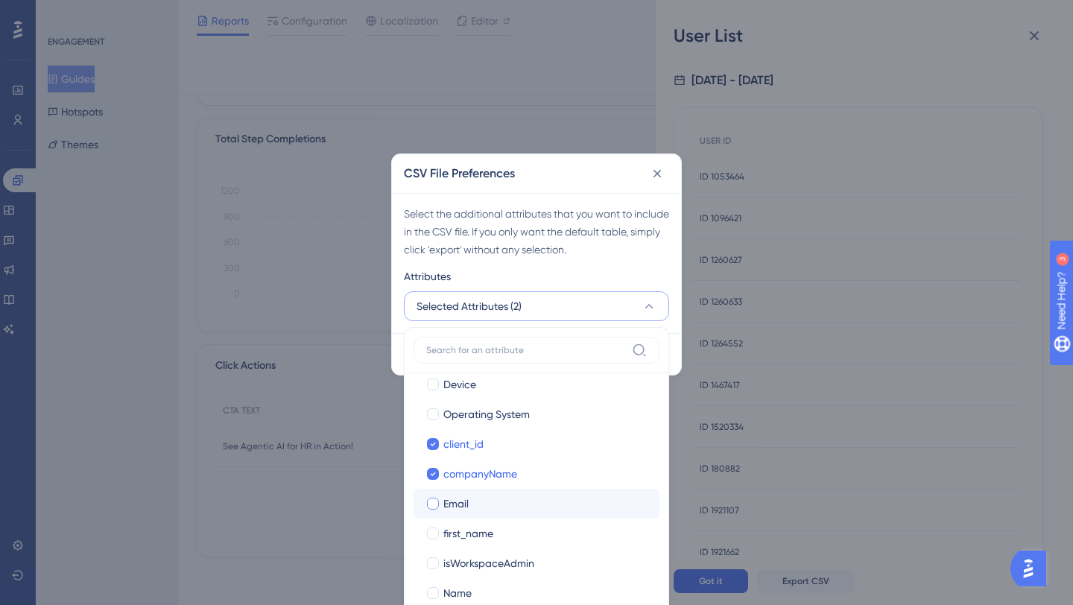
click at [477, 492] on label "Email Email" at bounding box center [537, 504] width 246 height 30
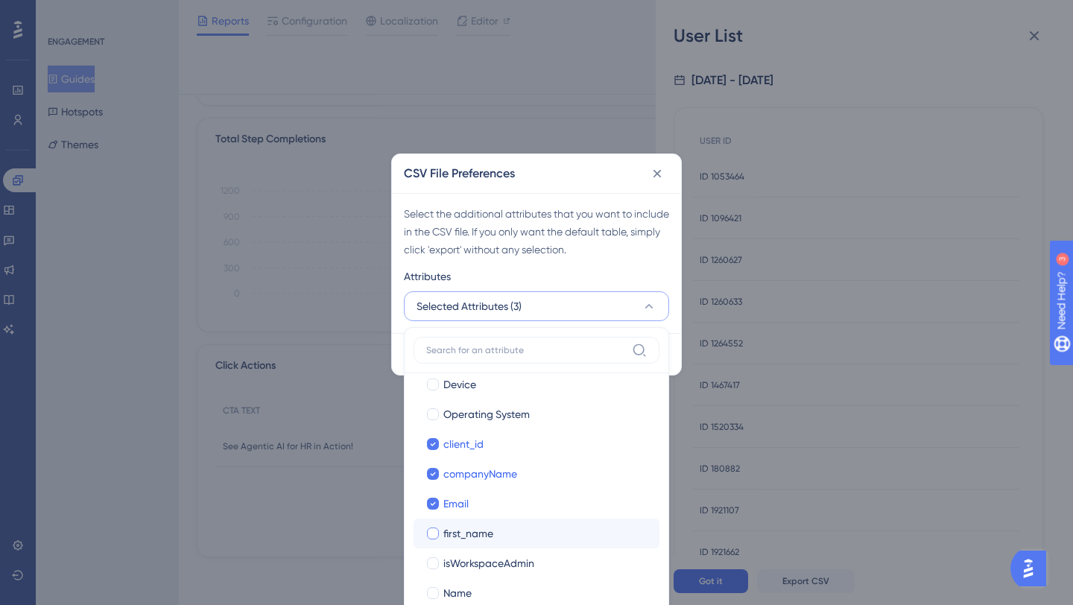
click at [474, 528] on span "first_name" at bounding box center [468, 534] width 50 height 18
checkbox input "true"
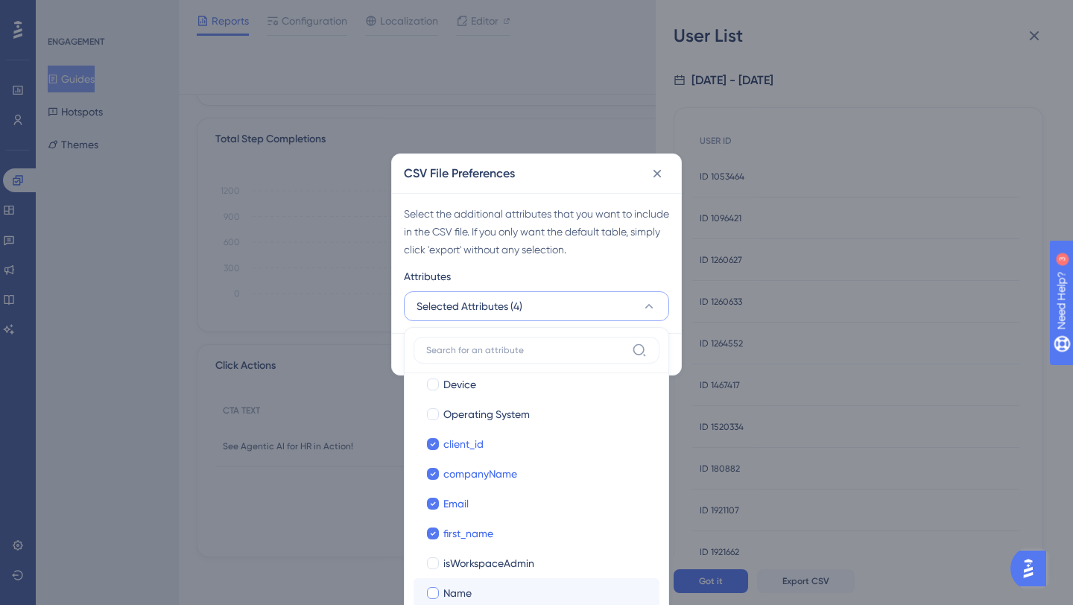
click at [455, 604] on label "Name Name" at bounding box center [537, 593] width 246 height 30
checkbox input "false"
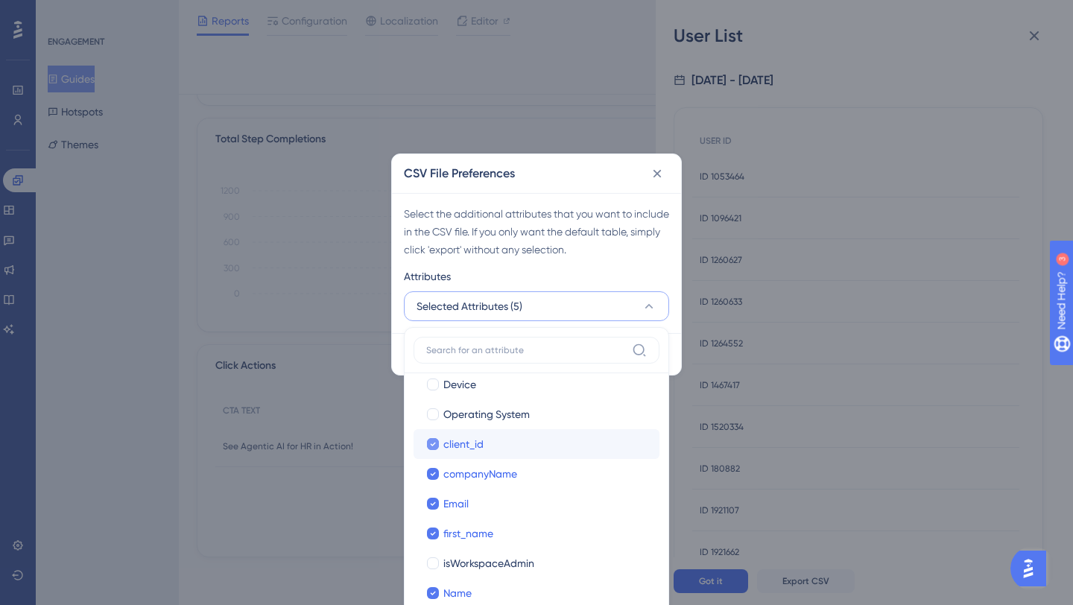
scroll to position [0, 0]
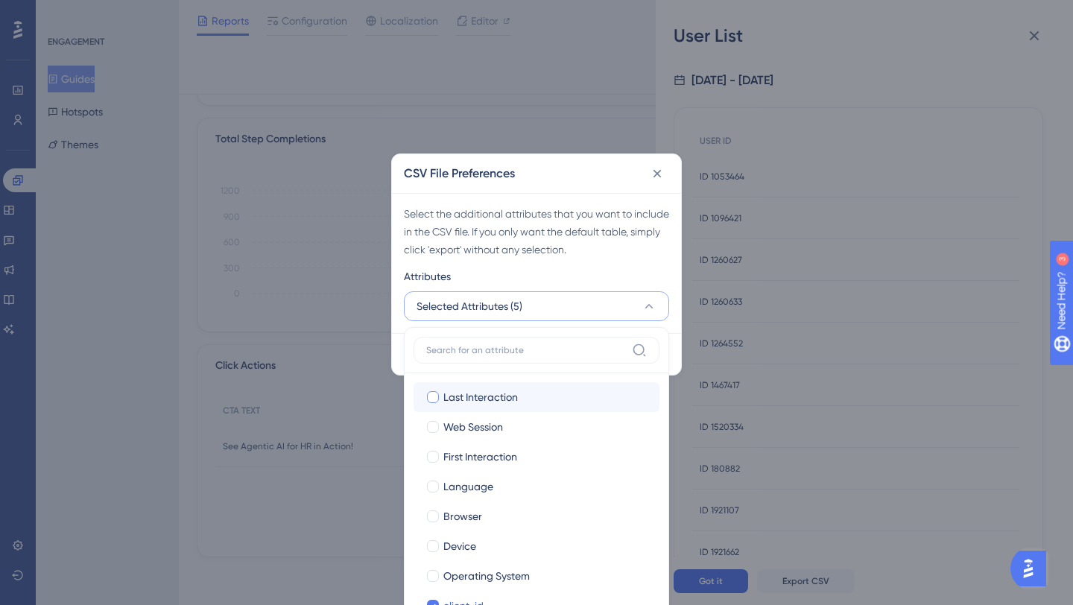
click at [559, 403] on div "Last Interaction" at bounding box center [545, 397] width 204 height 18
checkbox input "true"
click at [660, 273] on div "Attributes" at bounding box center [536, 280] width 265 height 24
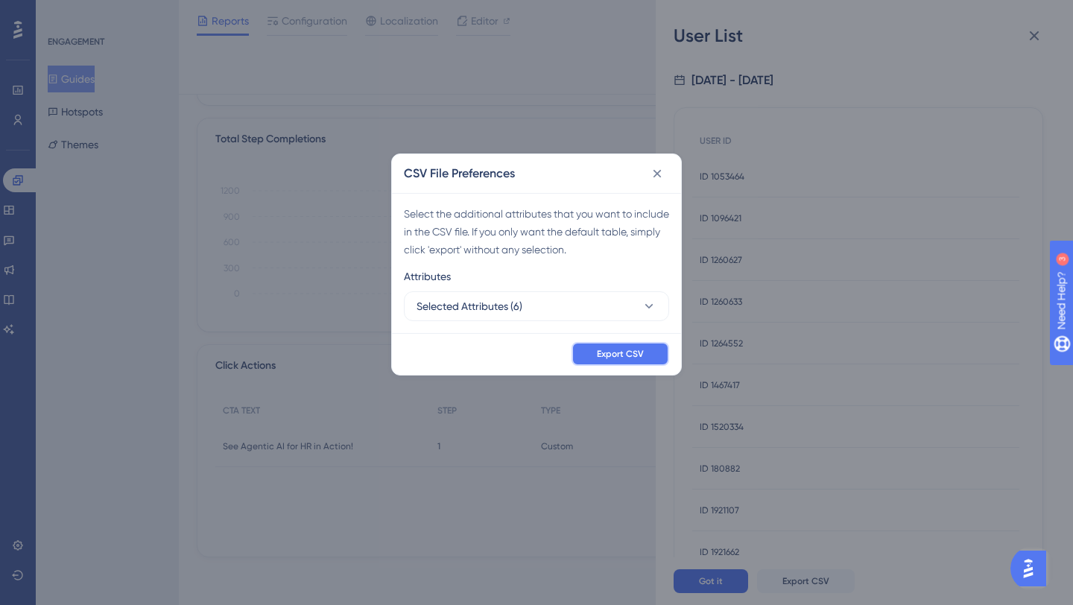
click at [622, 359] on span "Export CSV" at bounding box center [620, 354] width 47 height 12
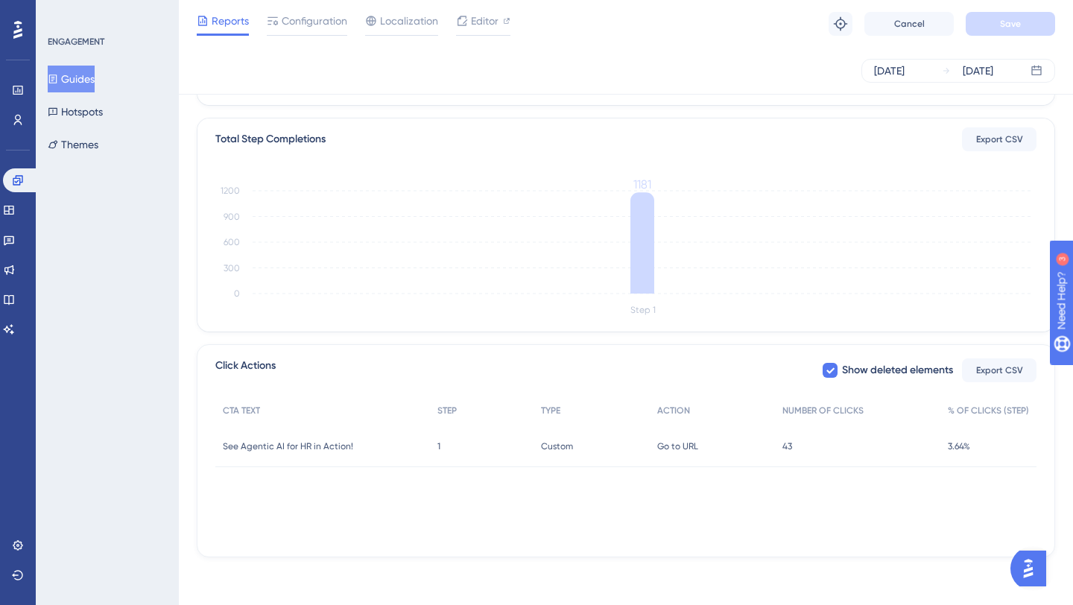
click at [952, 340] on div "Total Seen 1182 Total Completion 1181 Completion Rate 100% Status: Active Total…" at bounding box center [626, 174] width 858 height 765
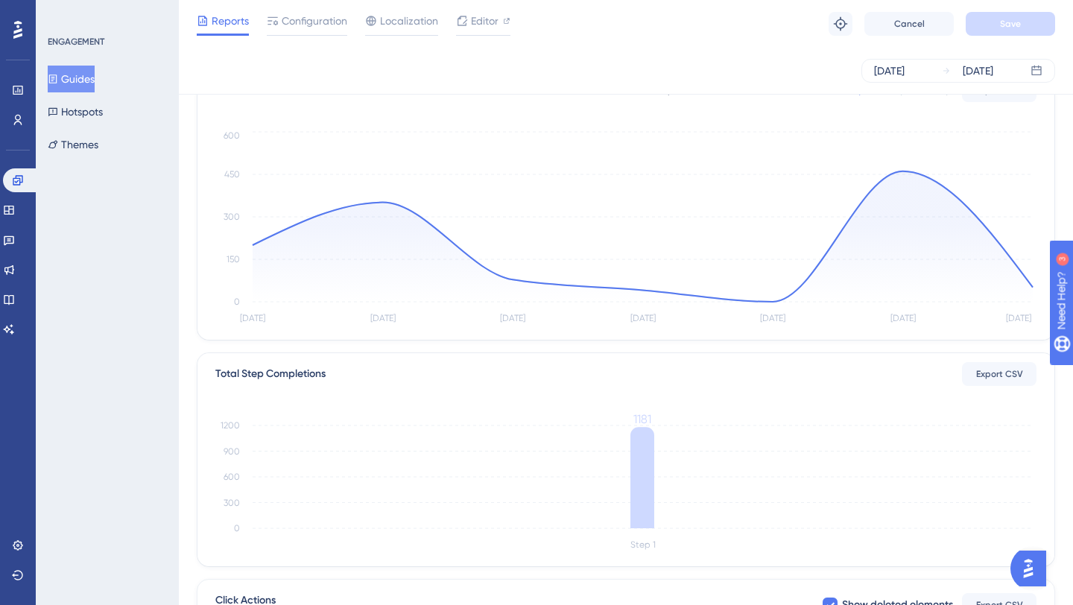
scroll to position [101, 0]
click at [991, 375] on span "Export CSV" at bounding box center [999, 377] width 47 height 12
drag, startPoint x: 306, startPoint y: 376, endPoint x: 530, endPoint y: 378, distance: 224.3
click at [539, 377] on div "Total Step Completions Export CSV" at bounding box center [625, 377] width 821 height 24
click at [639, 545] on tspan "Step 1" at bounding box center [642, 547] width 25 height 10
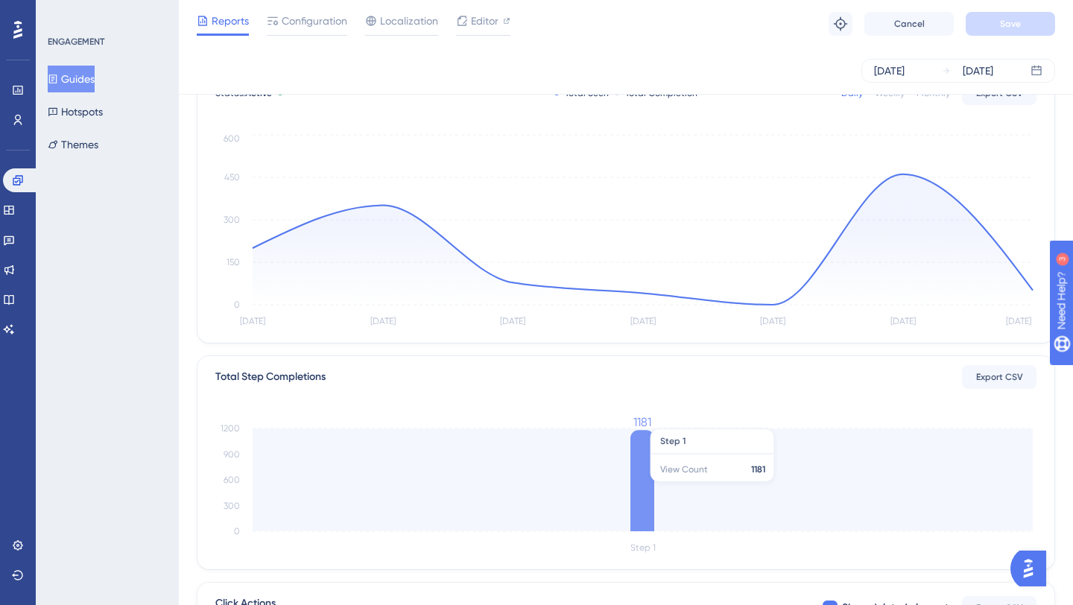
click at [642, 487] on icon at bounding box center [642, 480] width 24 height 101
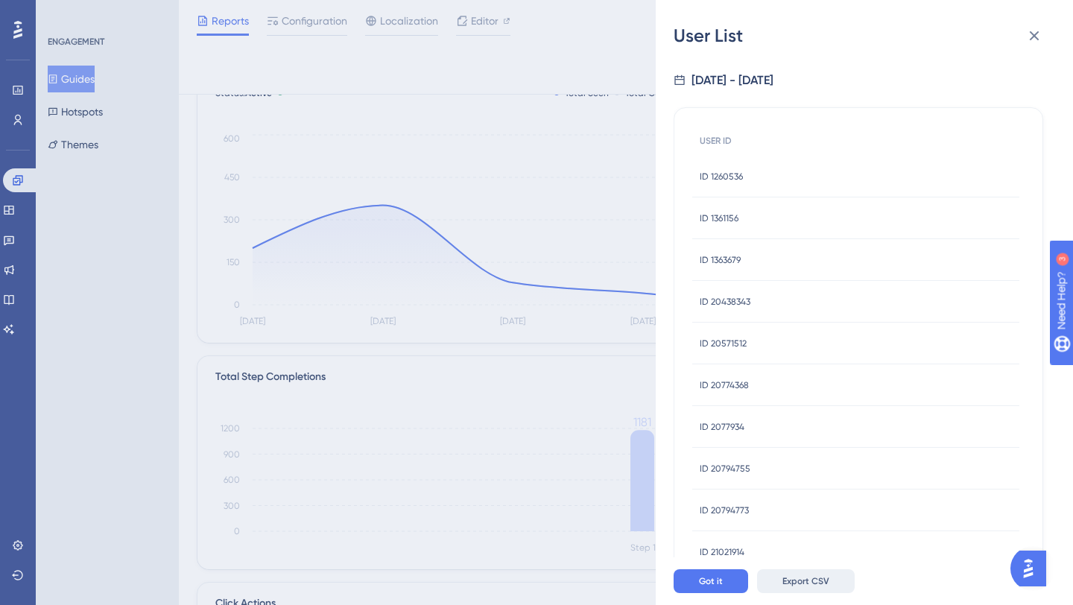
click at [806, 582] on span "Export CSV" at bounding box center [805, 581] width 47 height 12
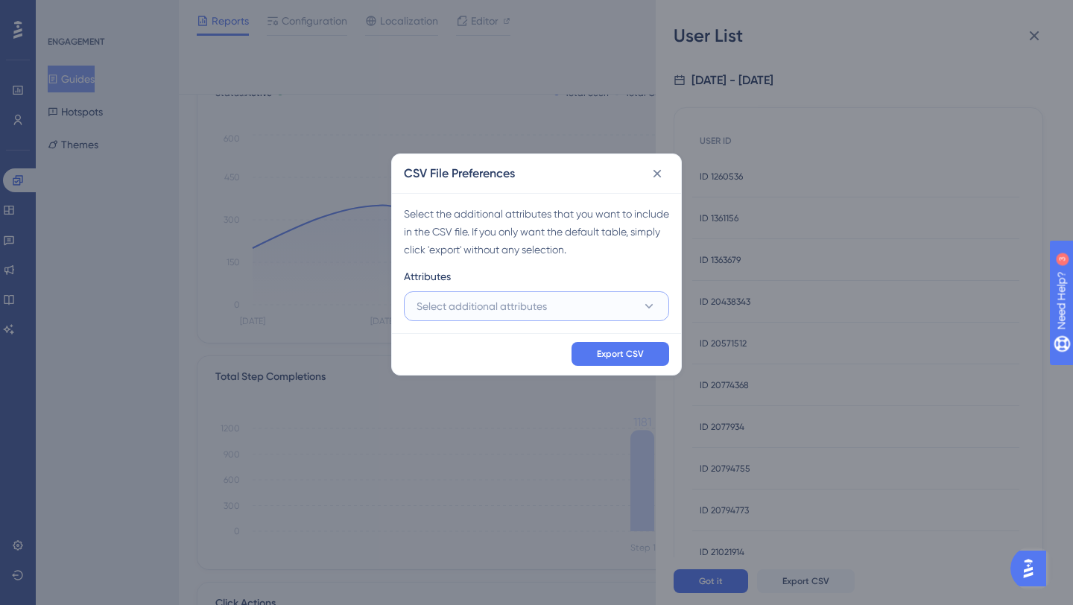
click at [633, 311] on button "Select additional attributes" at bounding box center [536, 306] width 265 height 30
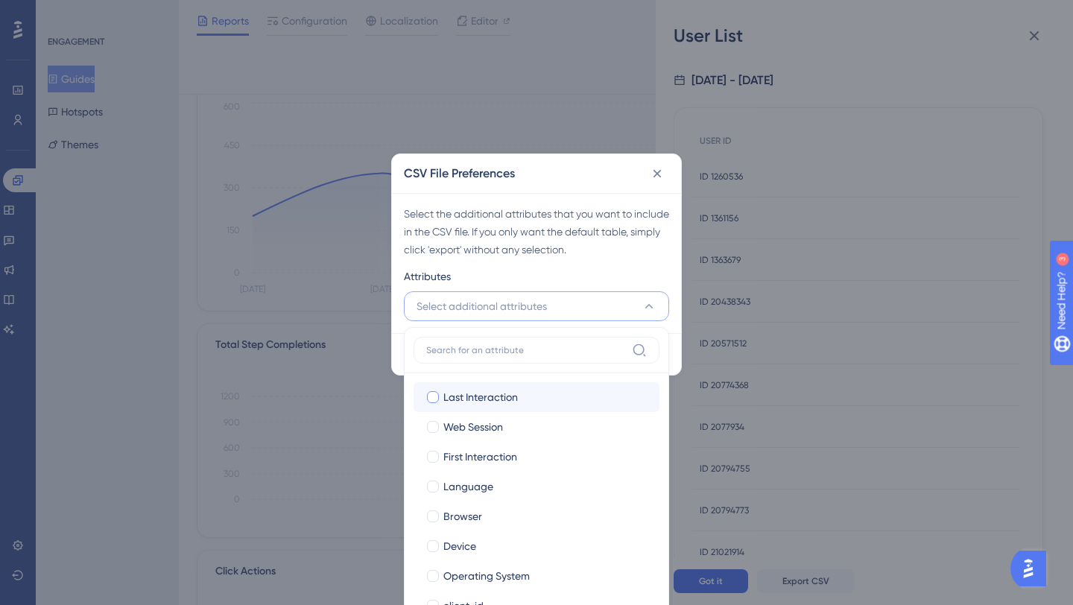
click at [492, 402] on span "Last Interaction" at bounding box center [480, 397] width 75 height 18
checkbox input "true"
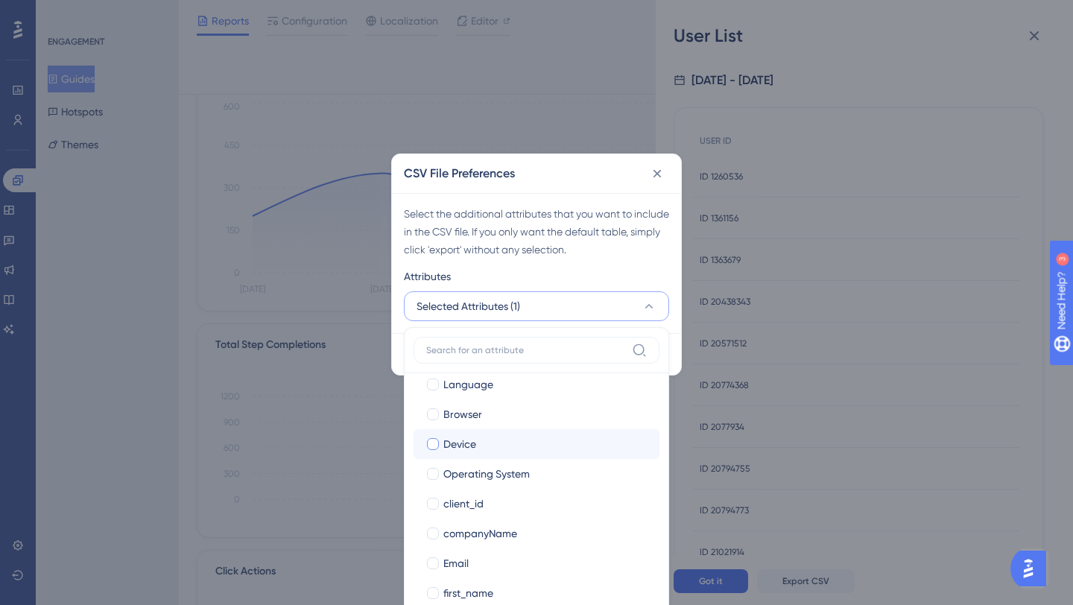
scroll to position [114, 0]
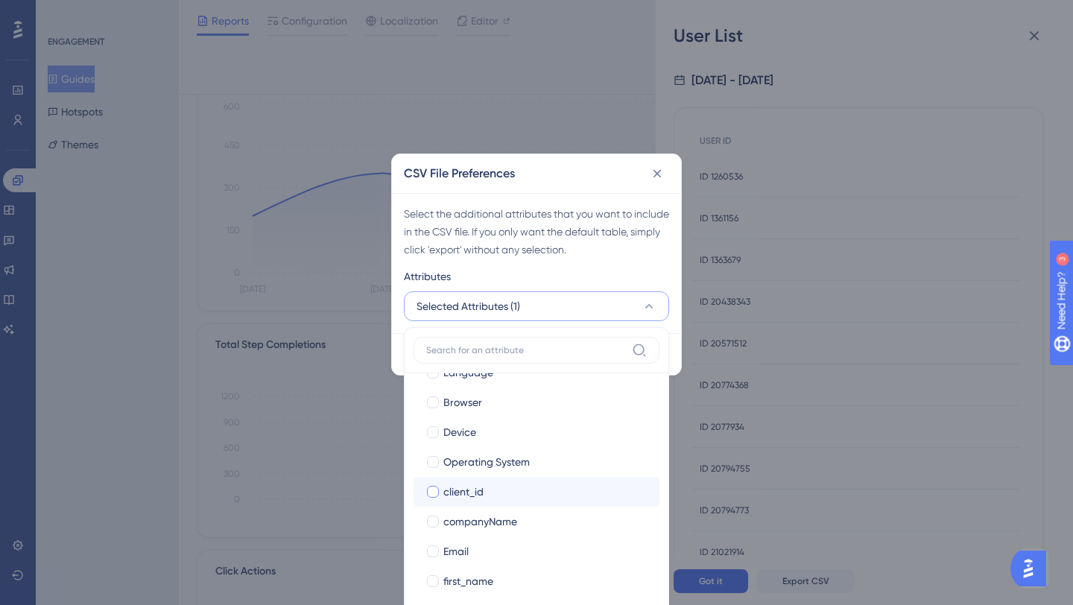
click at [472, 496] on span "client_id" at bounding box center [463, 492] width 40 height 18
checkbox input "true"
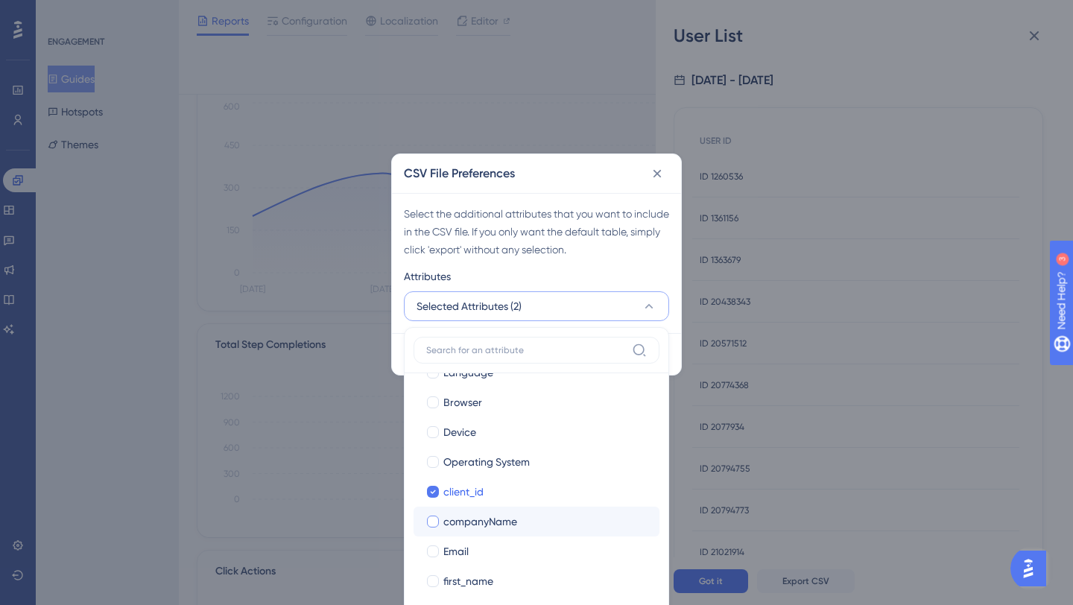
click at [474, 518] on span "companyName" at bounding box center [480, 522] width 74 height 18
checkbox input "true"
click at [474, 554] on div "Email" at bounding box center [545, 551] width 204 height 18
checkbox input "true"
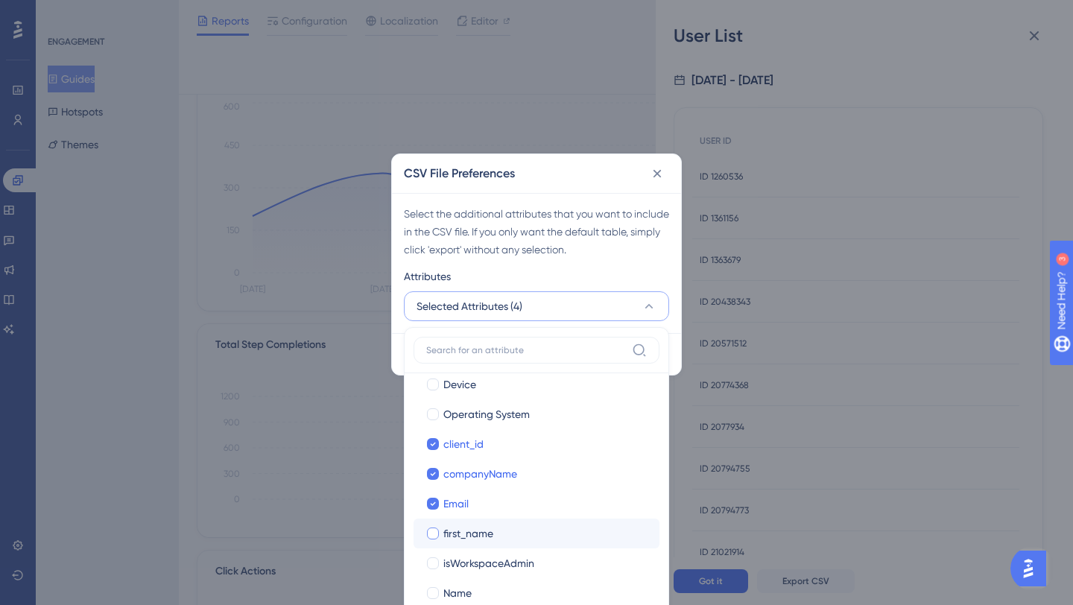
click at [481, 534] on span "first_name" at bounding box center [468, 534] width 50 height 18
checkbox input "true"
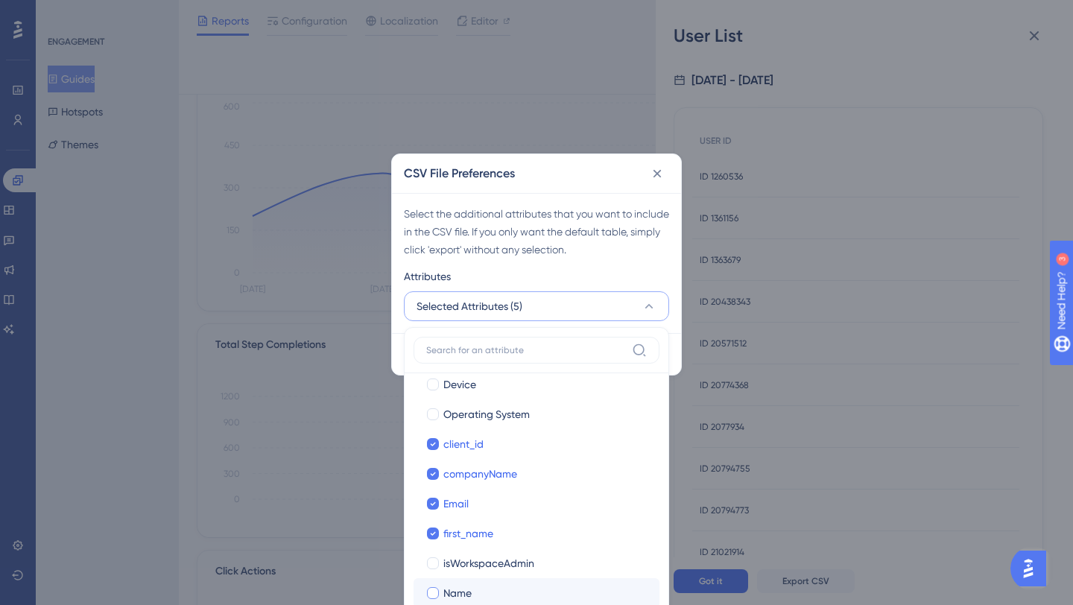
click at [467, 592] on span "Name" at bounding box center [457, 593] width 28 height 18
checkbox input "true"
click at [656, 266] on div "Select the additional attributes that you want to include in the CSV file. If y…" at bounding box center [536, 263] width 289 height 140
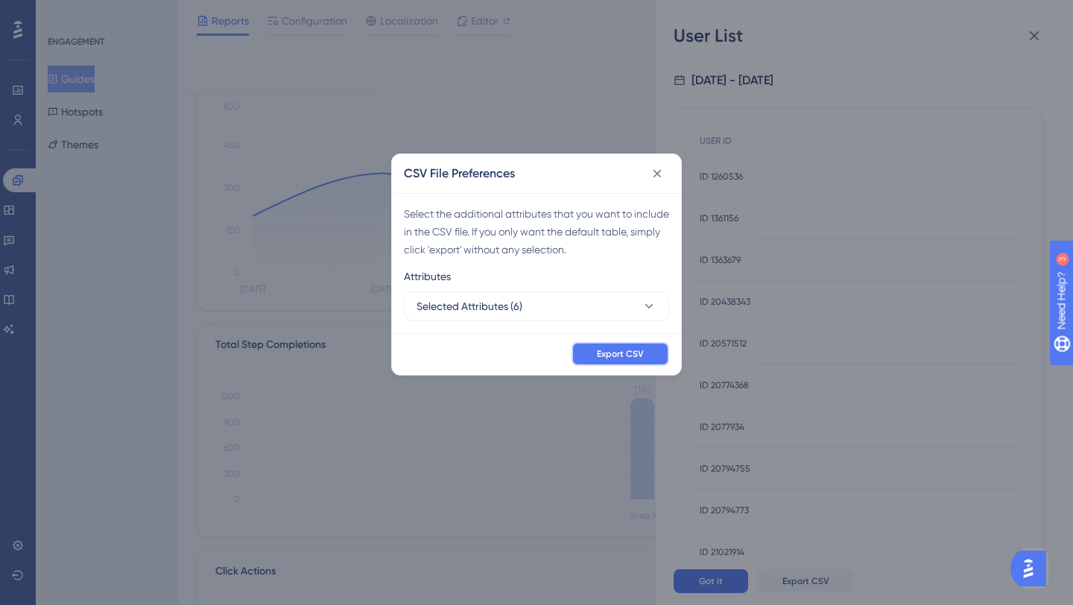
click at [636, 359] on span "Export CSV" at bounding box center [620, 354] width 47 height 12
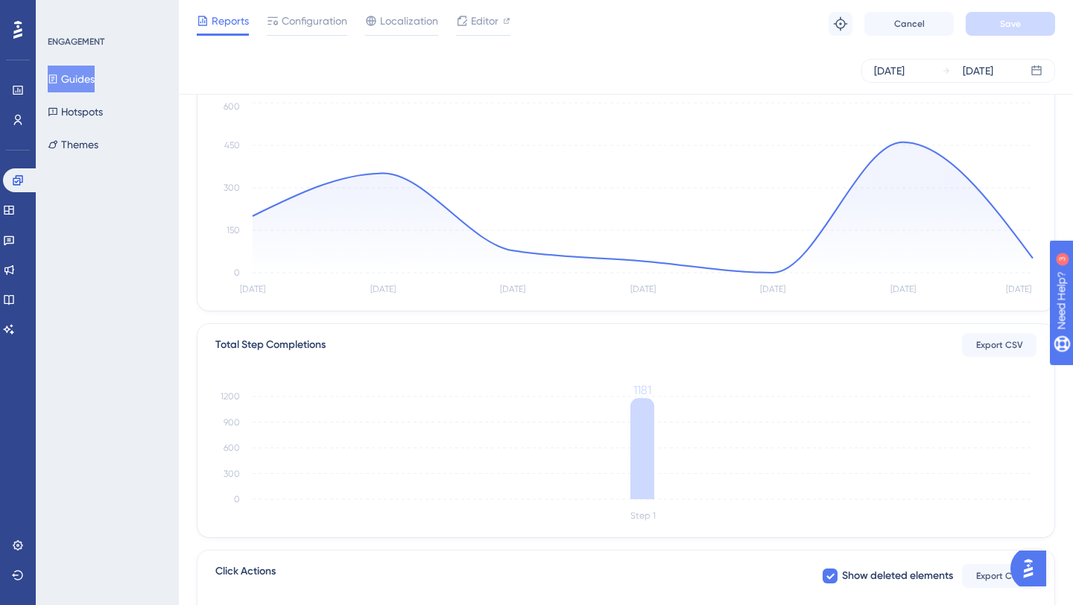
click at [594, 317] on div "Total Seen 1182 Total Completion 1181 Completion Rate 100% Status: Active Total…" at bounding box center [626, 380] width 858 height 765
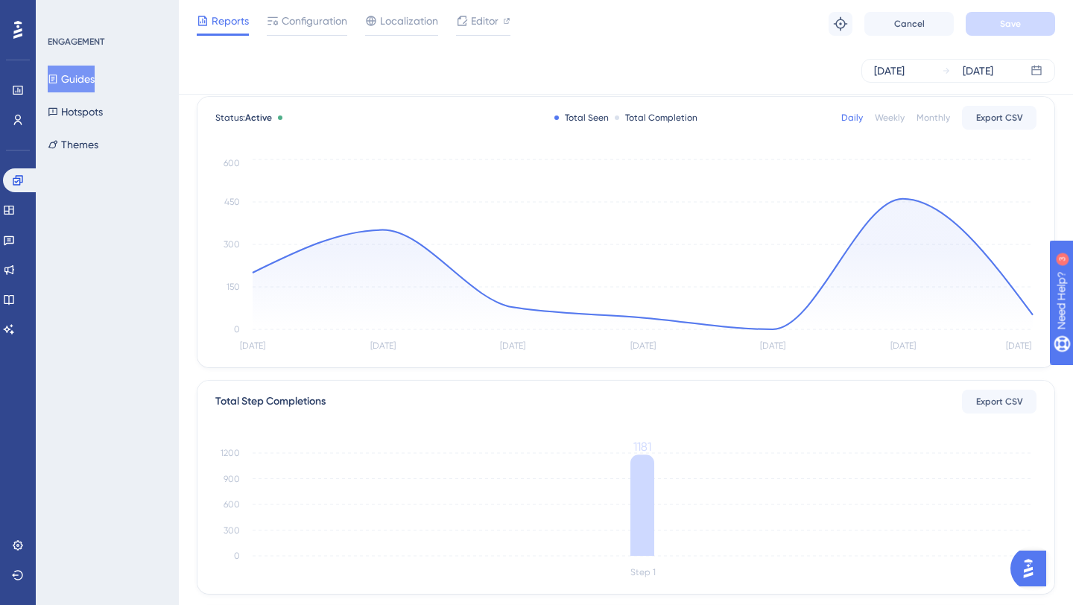
scroll to position [339, 0]
